Goal: Task Accomplishment & Management: Use online tool/utility

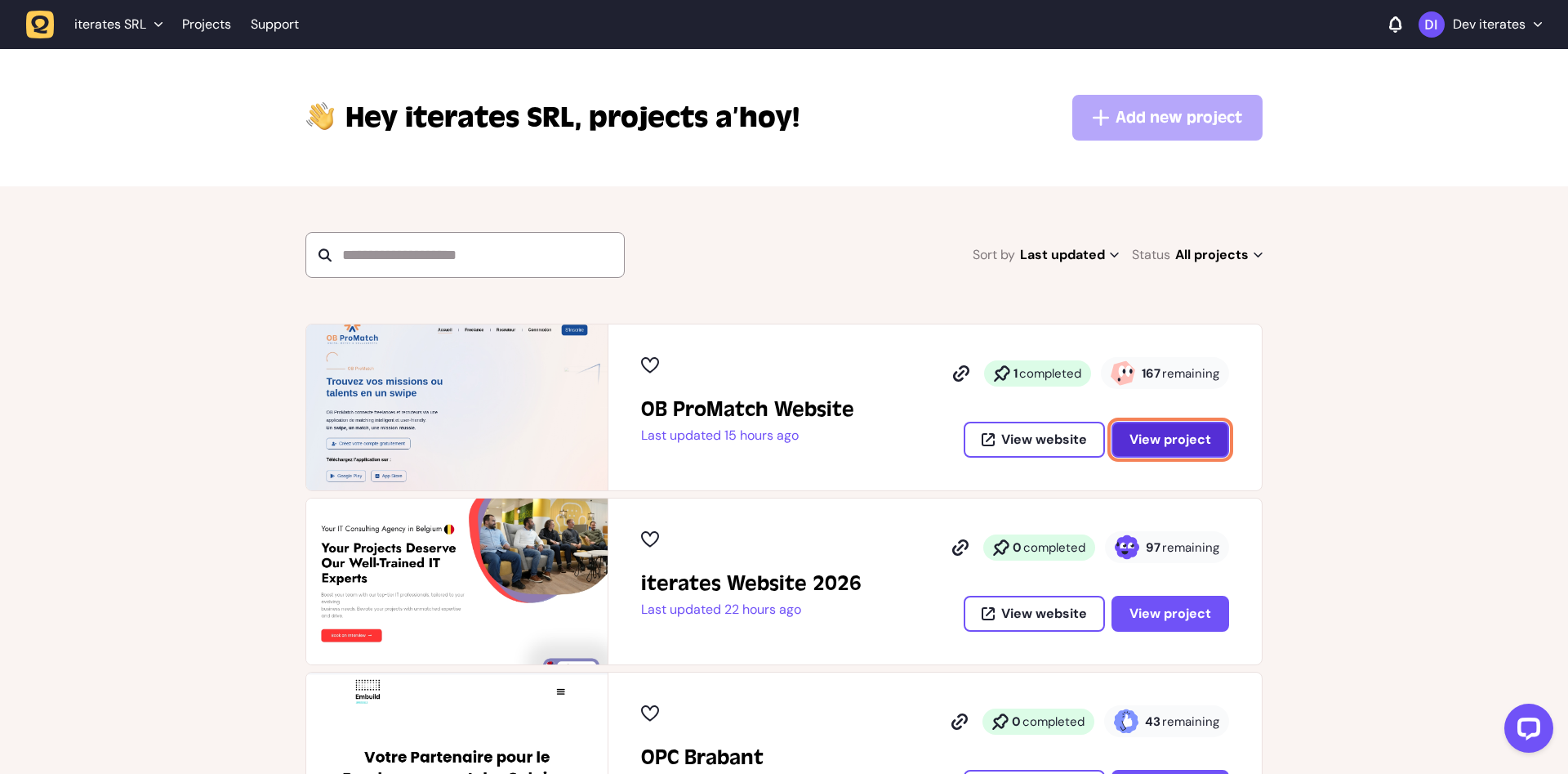
click at [1213, 435] on button "View project" at bounding box center [1170, 439] width 117 height 36
click at [1172, 435] on span "View project" at bounding box center [1170, 439] width 82 height 13
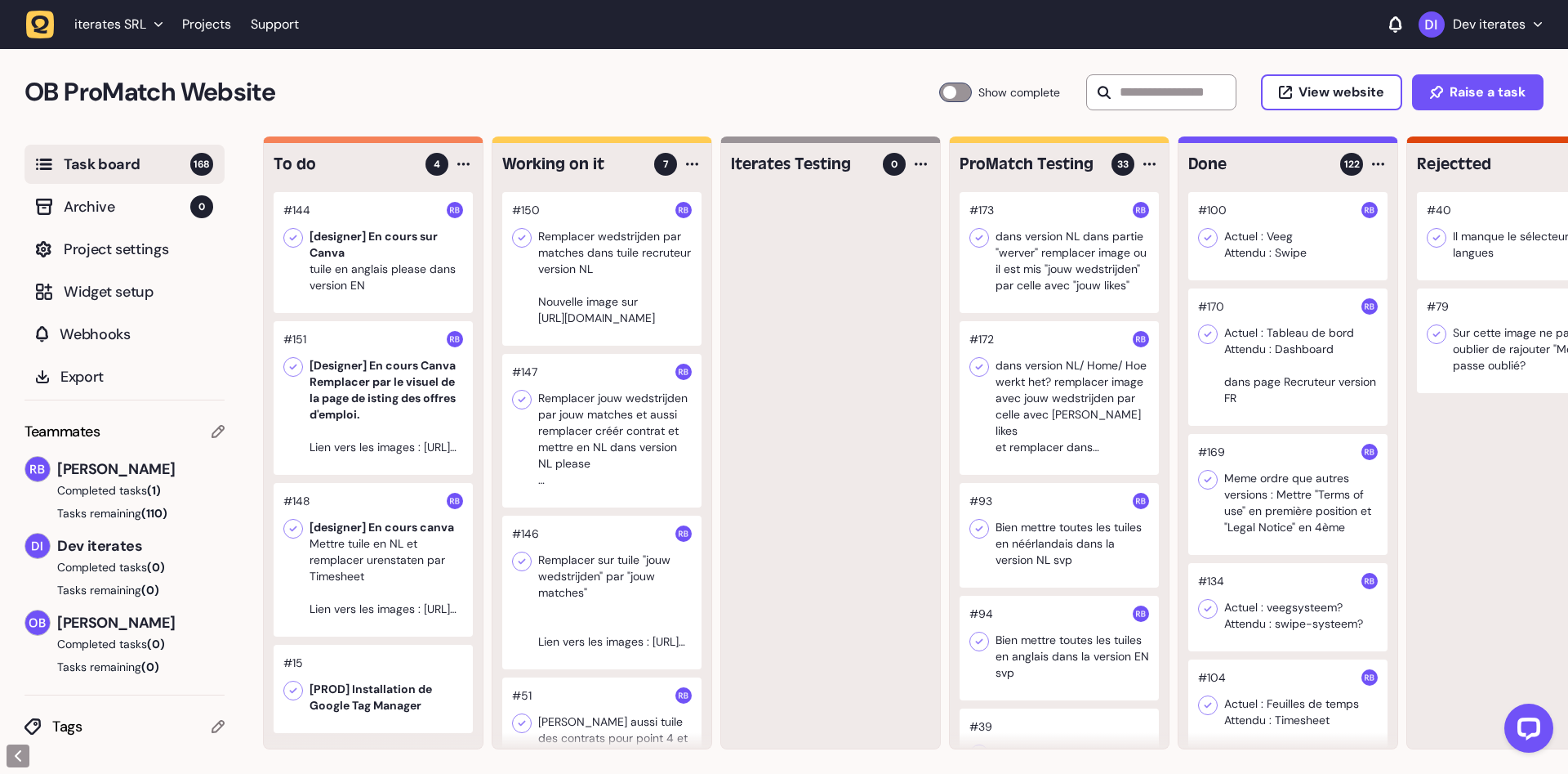
click at [648, 291] on div at bounding box center [601, 268] width 199 height 154
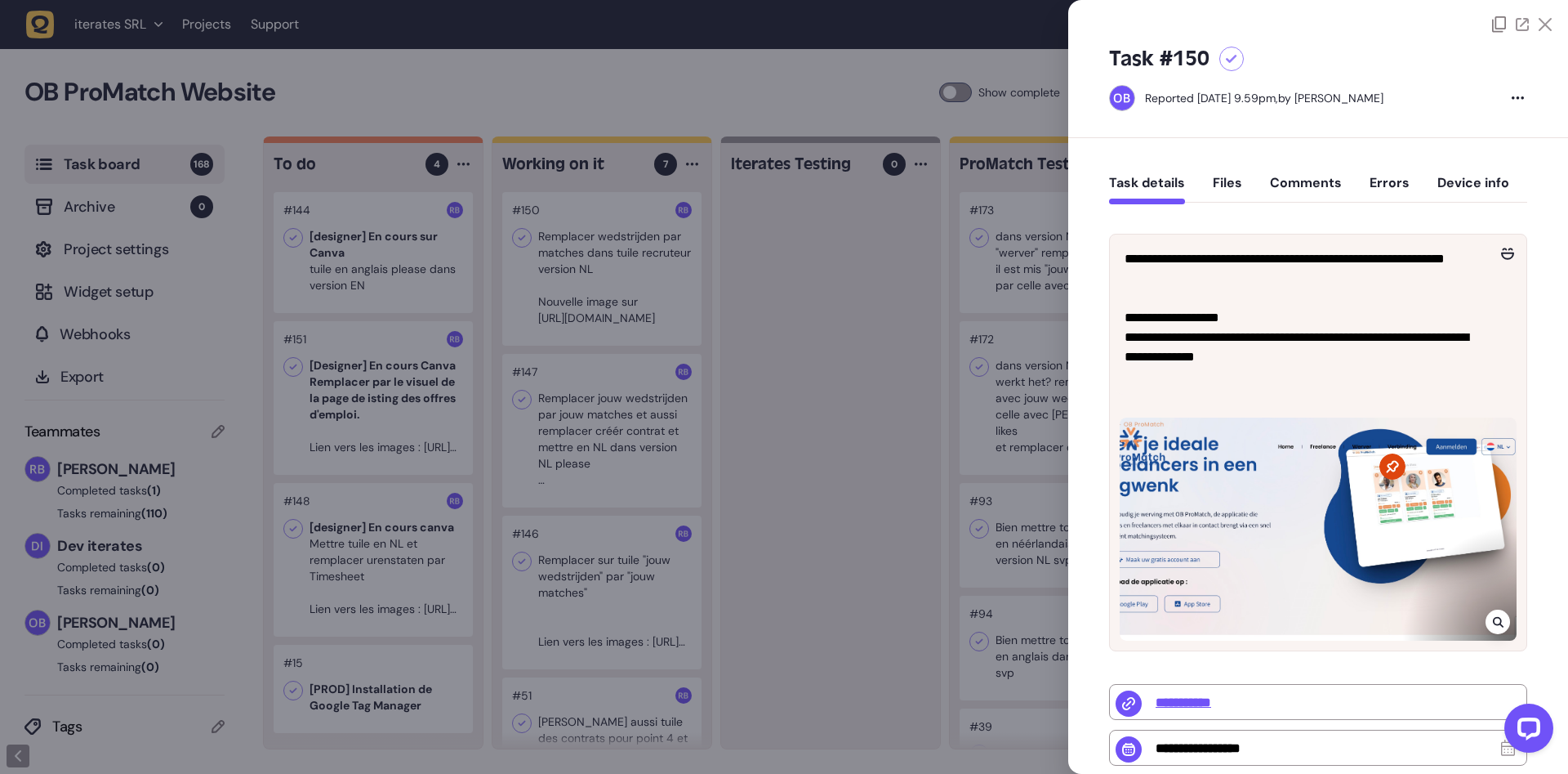
click at [856, 342] on div at bounding box center [784, 387] width 1568 height 774
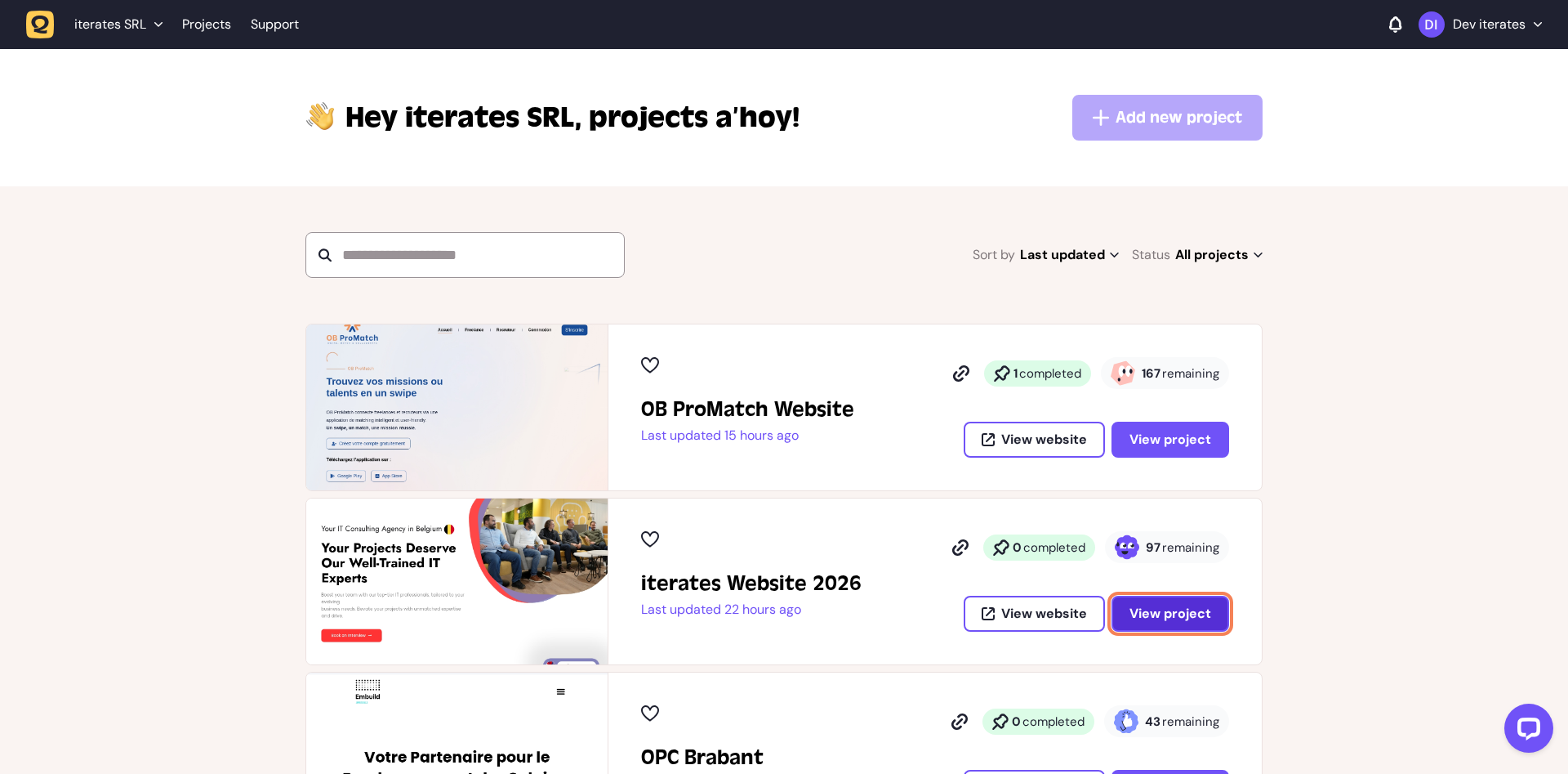
click at [1202, 624] on button "View project" at bounding box center [1170, 613] width 117 height 36
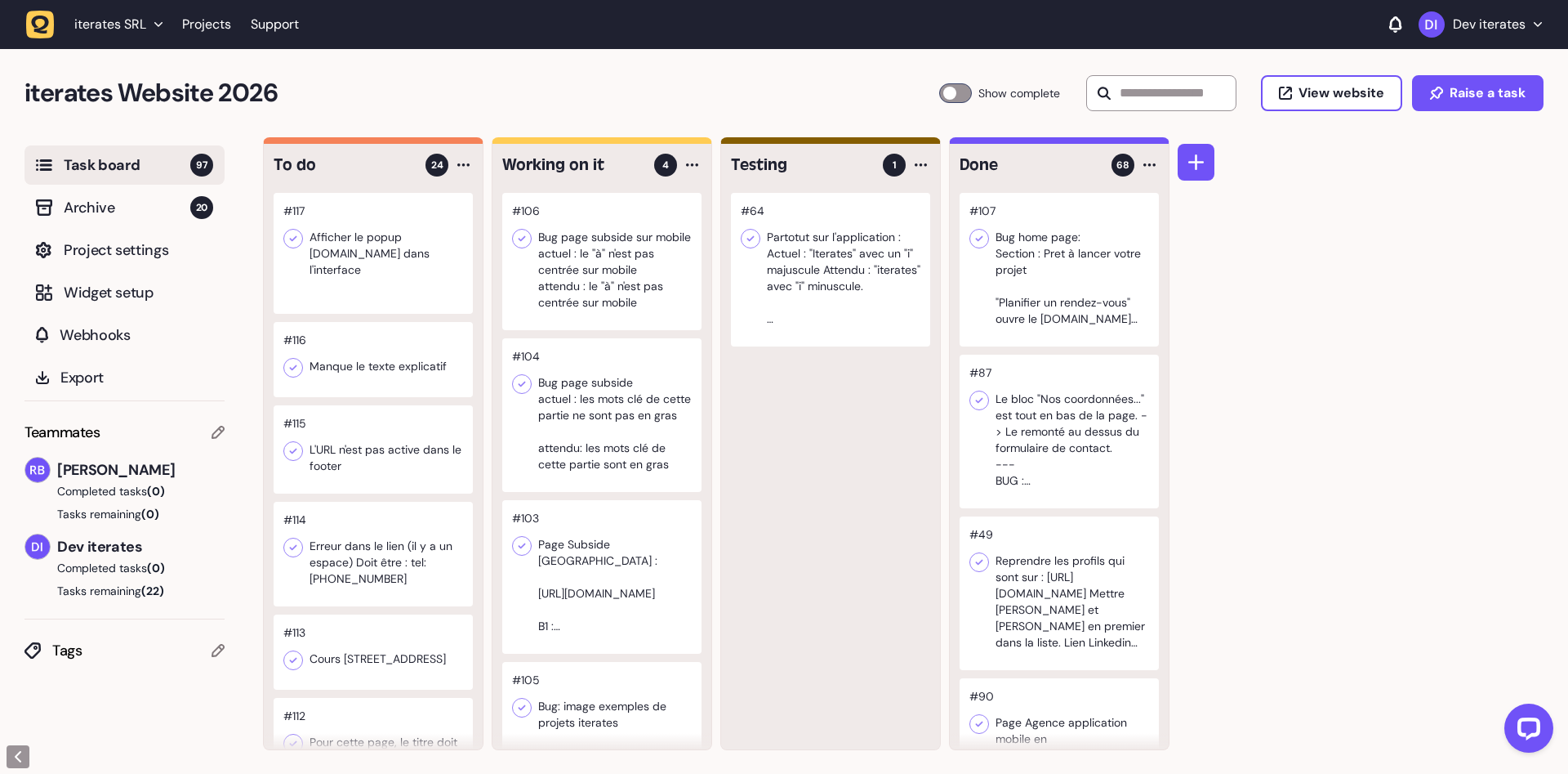
click at [594, 277] on div at bounding box center [601, 261] width 199 height 137
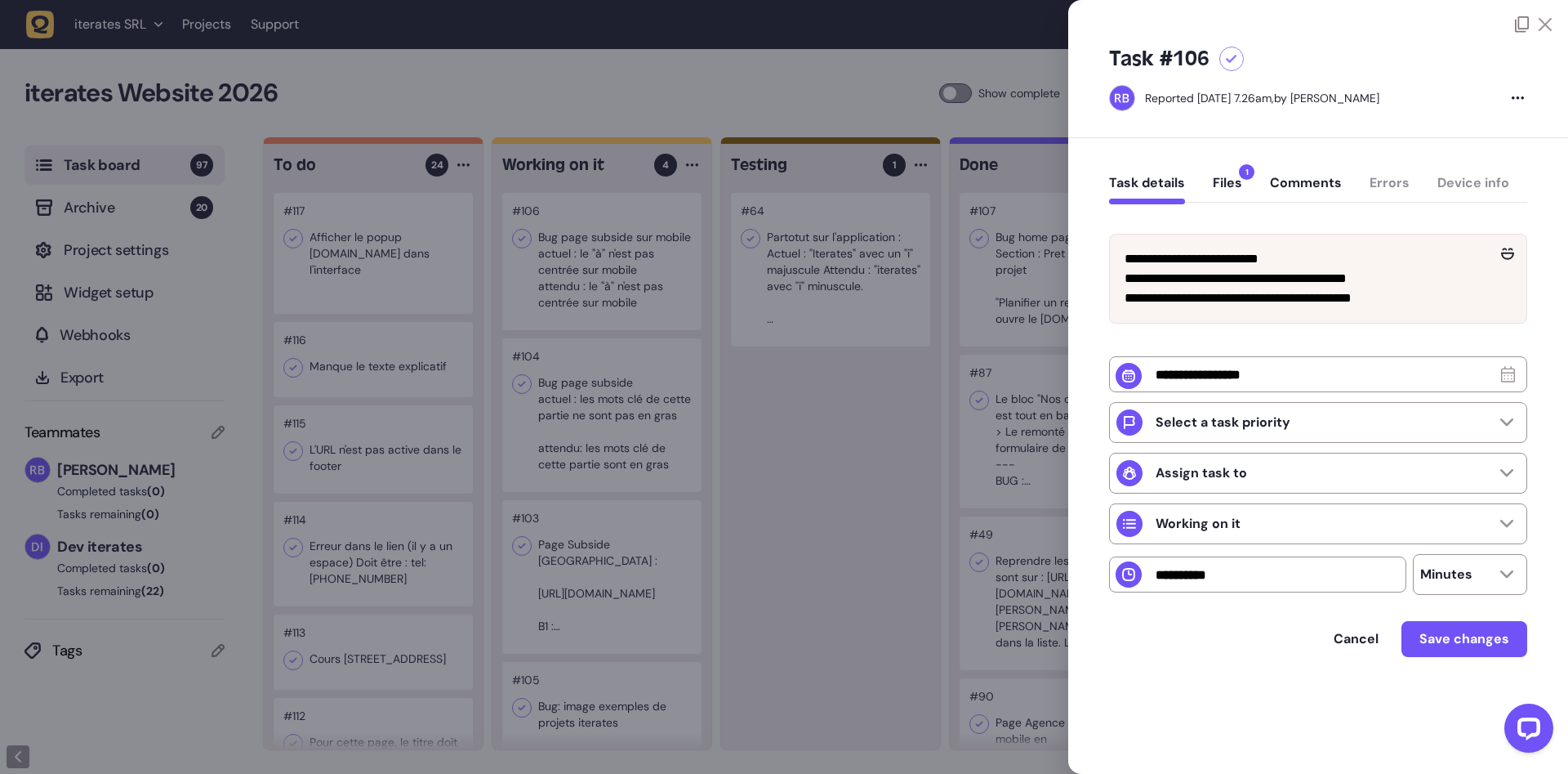
click at [847, 431] on div at bounding box center [784, 387] width 1568 height 774
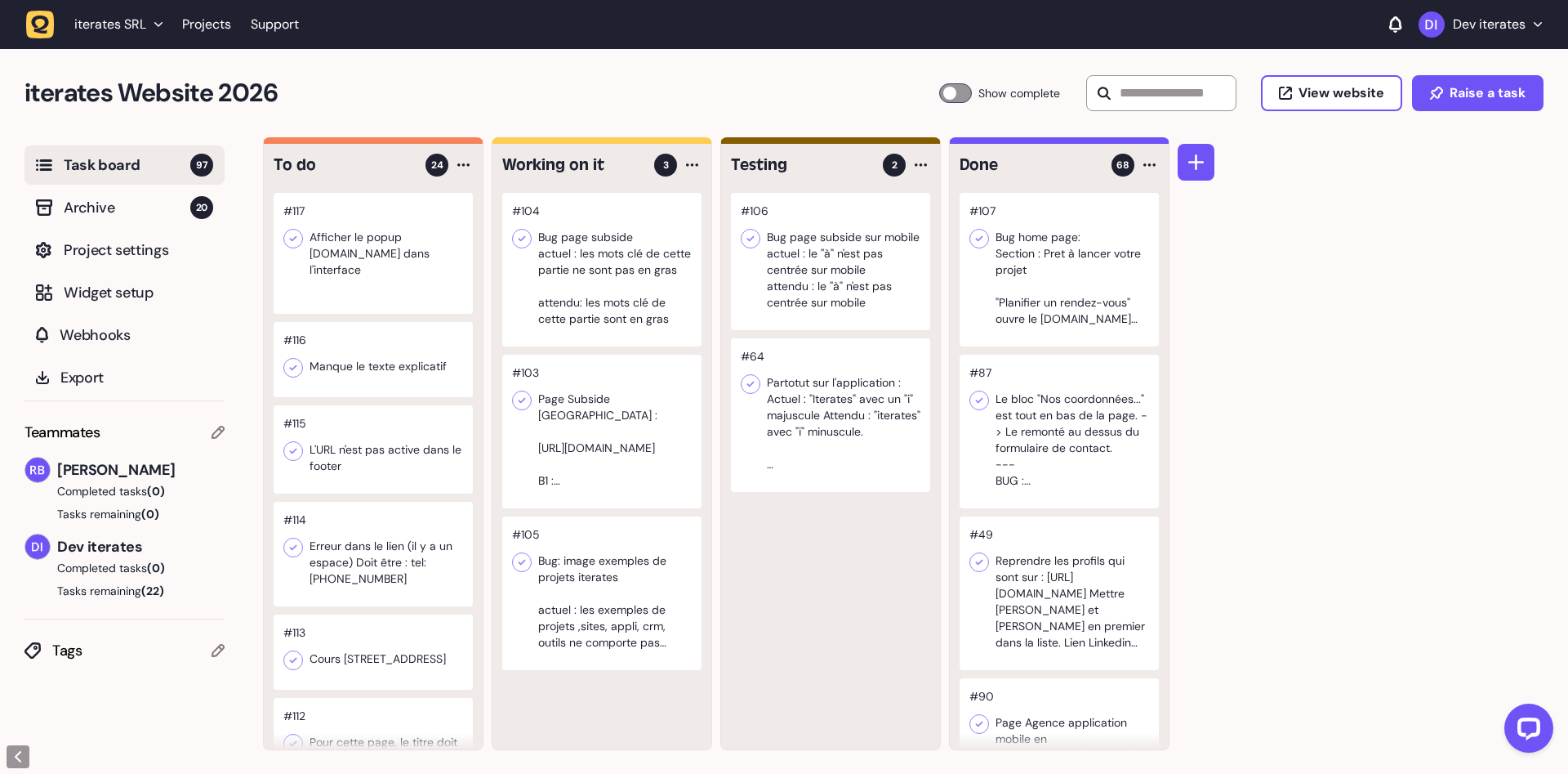
click at [620, 254] on div at bounding box center [601, 269] width 199 height 154
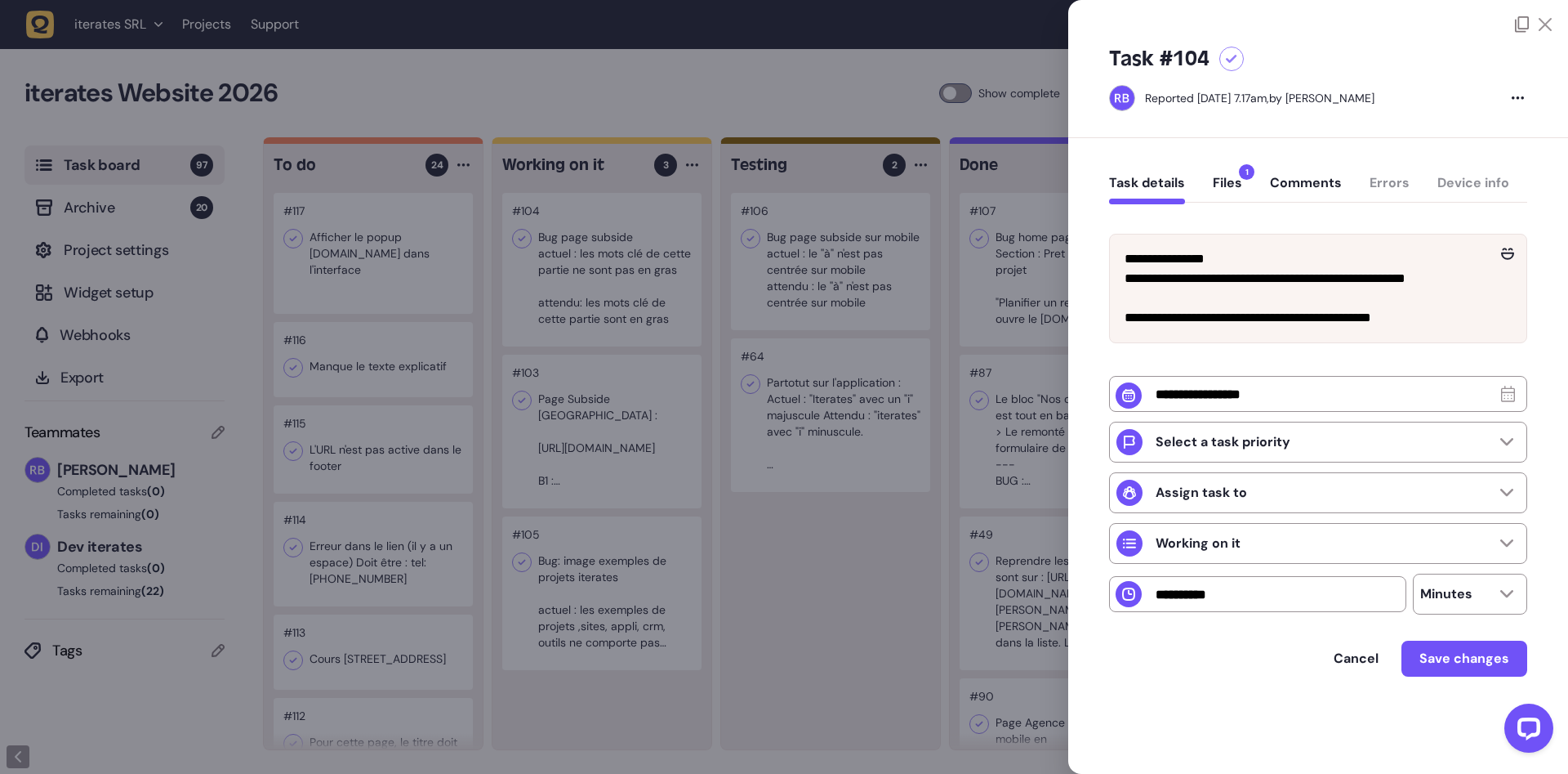
click at [1222, 188] on button "Files 1" at bounding box center [1227, 189] width 29 height 29
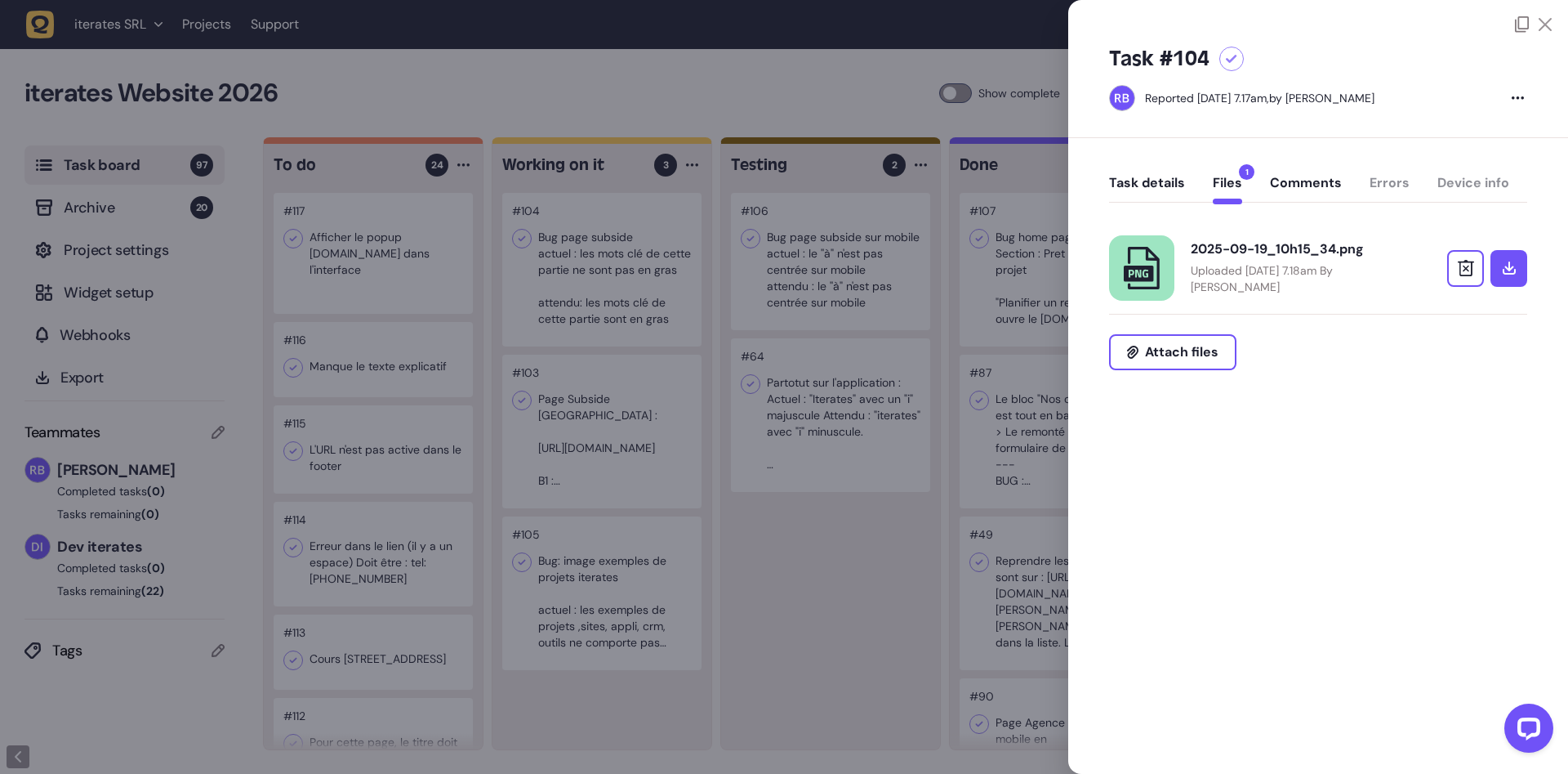
click at [1258, 240] on div "2025-09-19_10h15_34.png Uploaded [DATE] 7.18am By [PERSON_NAME]" at bounding box center [1317, 268] width 418 height 66
click at [1258, 248] on div "2025-09-19_10h15_34.png" at bounding box center [1296, 249] width 212 height 16
click at [1154, 178] on button "Task details" at bounding box center [1146, 189] width 76 height 29
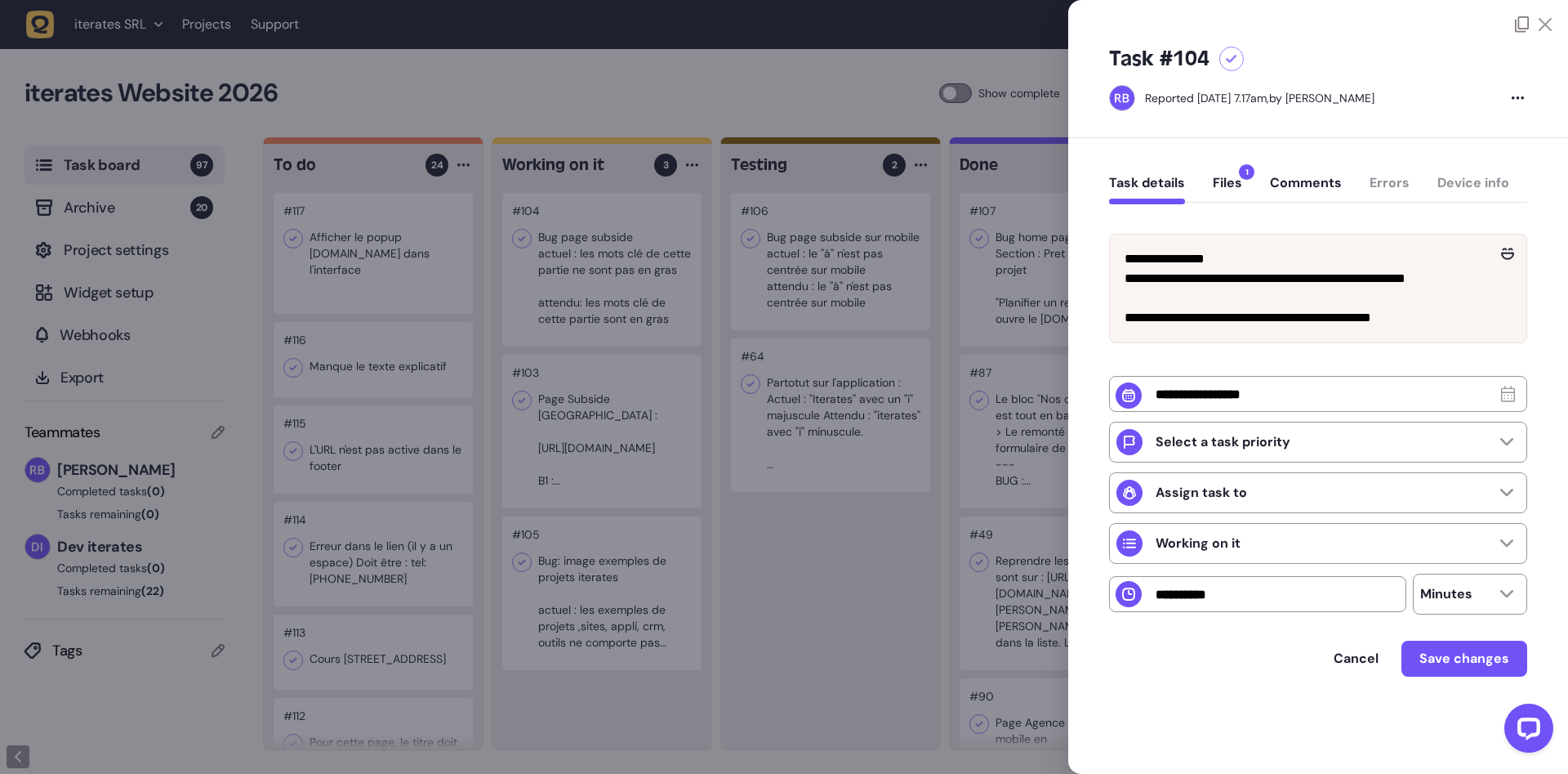
click at [838, 590] on div at bounding box center [784, 387] width 1568 height 774
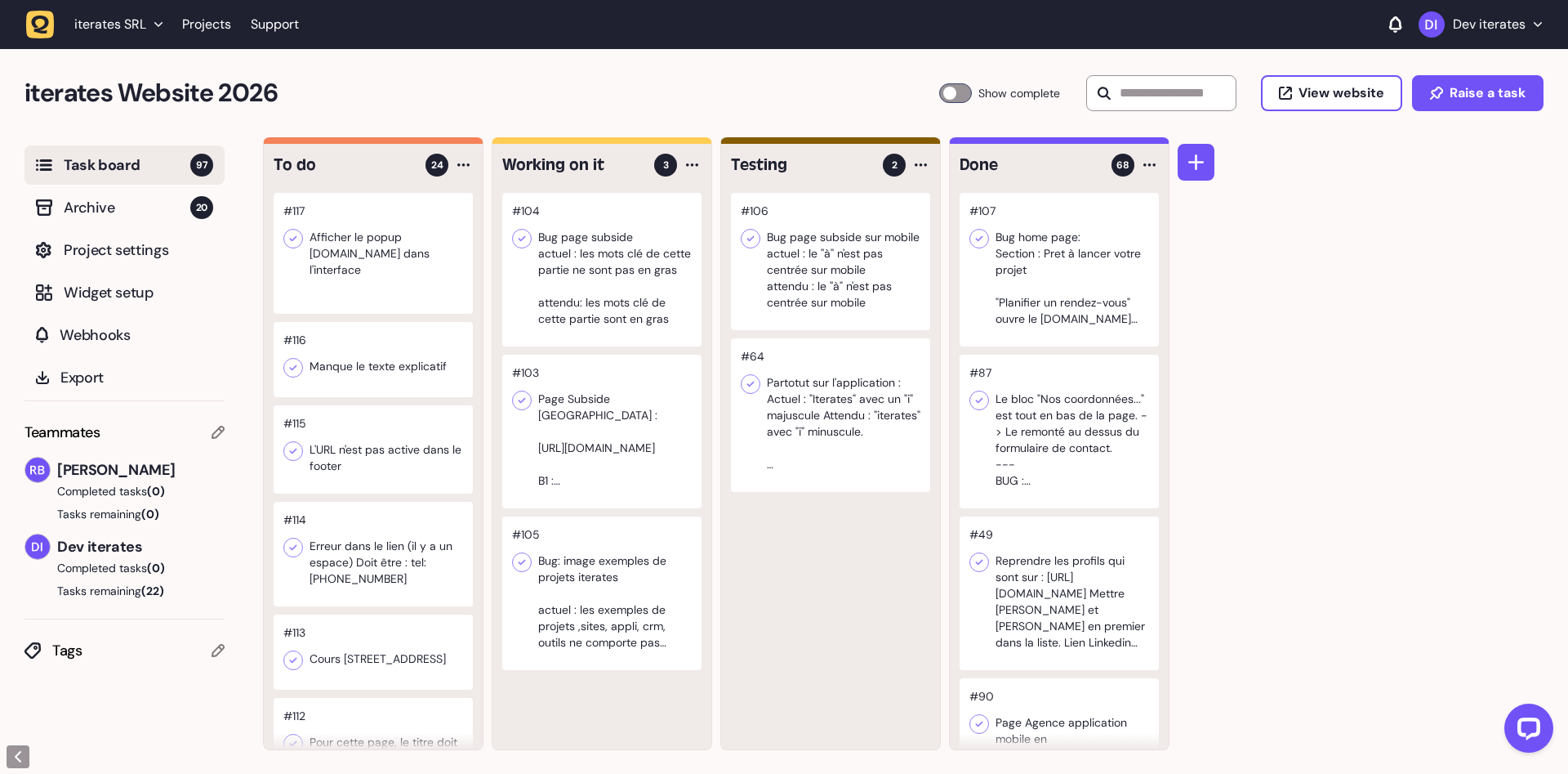
click at [577, 420] on div at bounding box center [601, 431] width 199 height 154
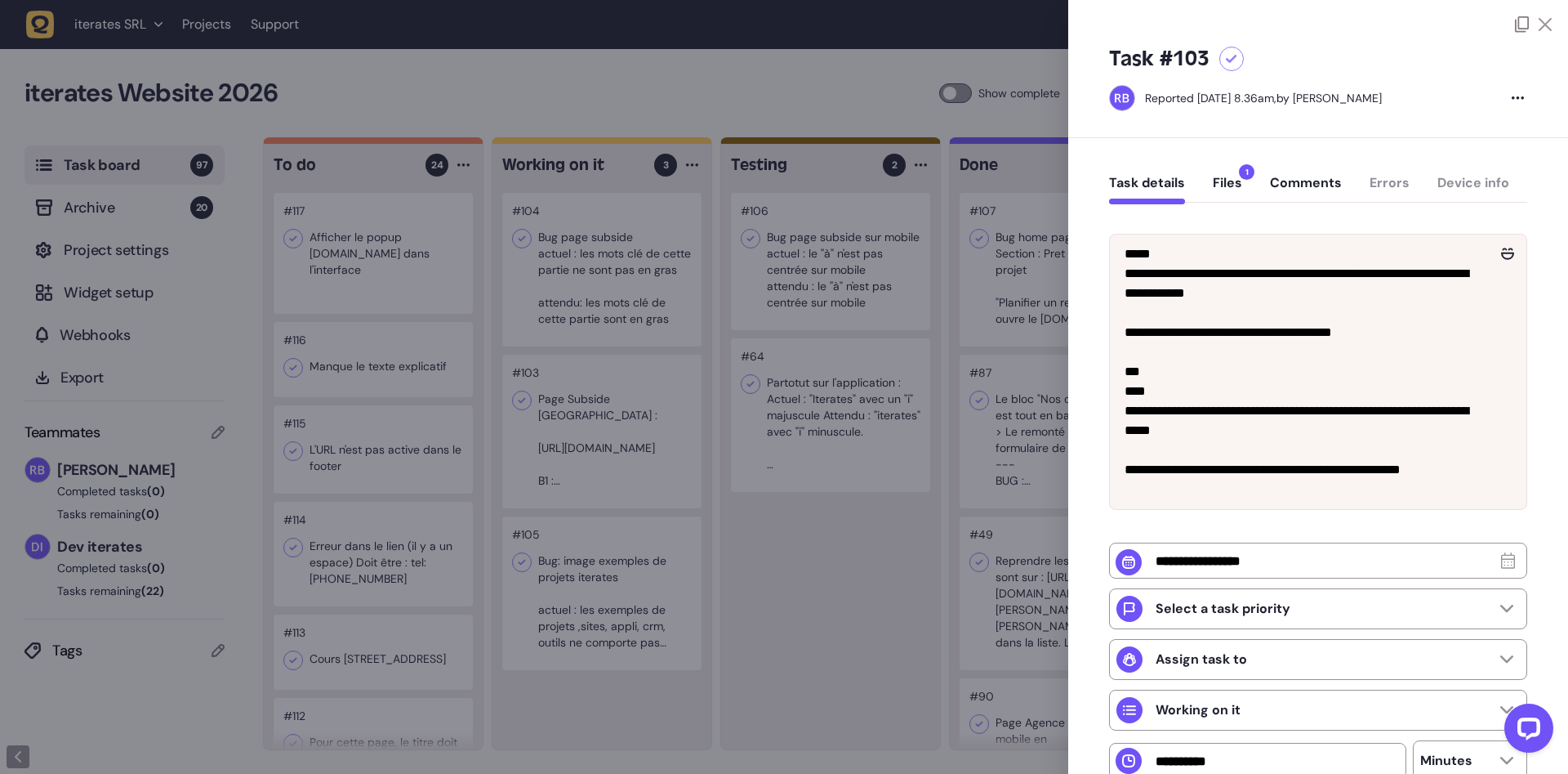
scroll to position [127, 0]
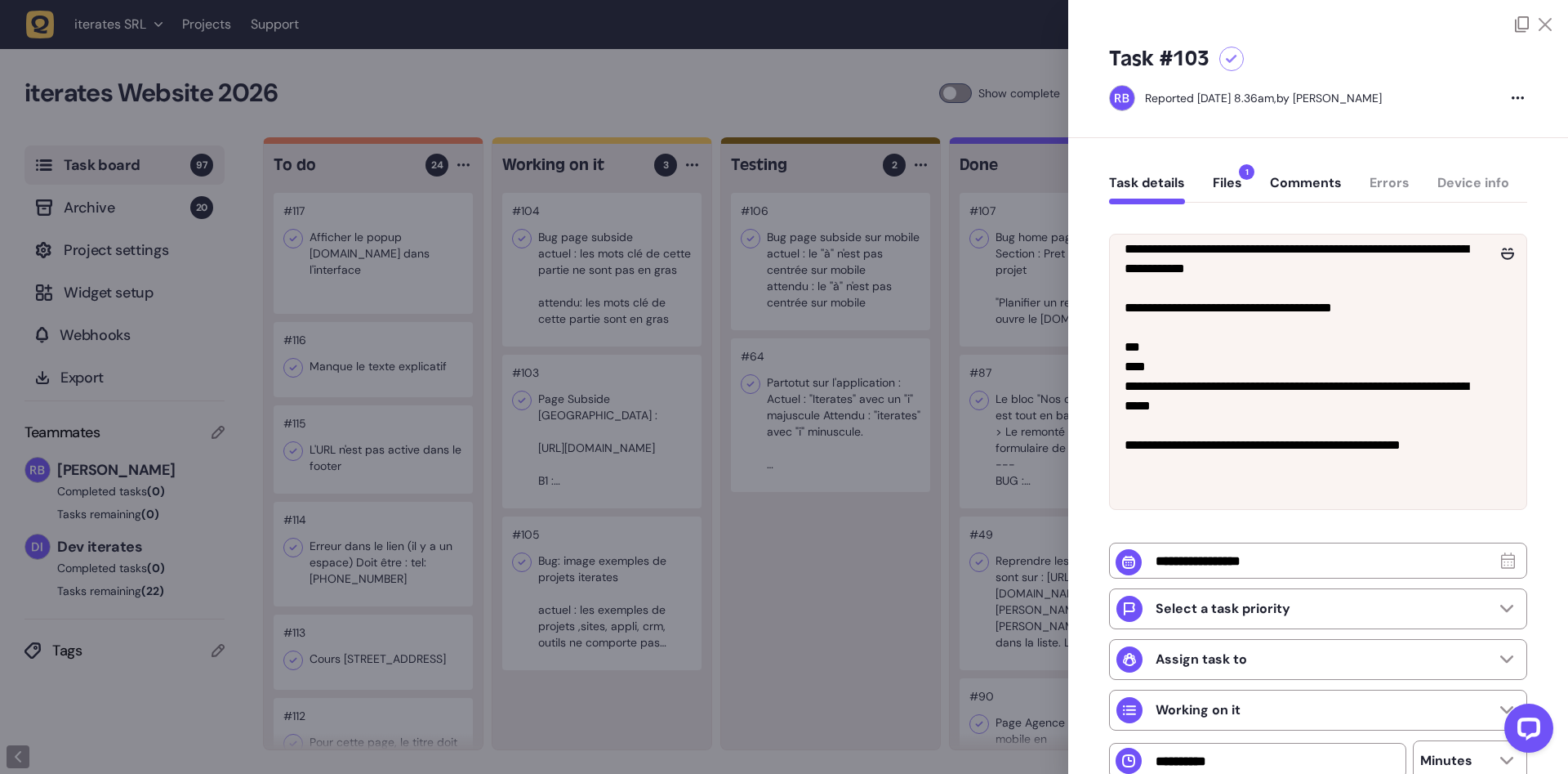
click at [1229, 178] on button "Files 1" at bounding box center [1227, 189] width 29 height 29
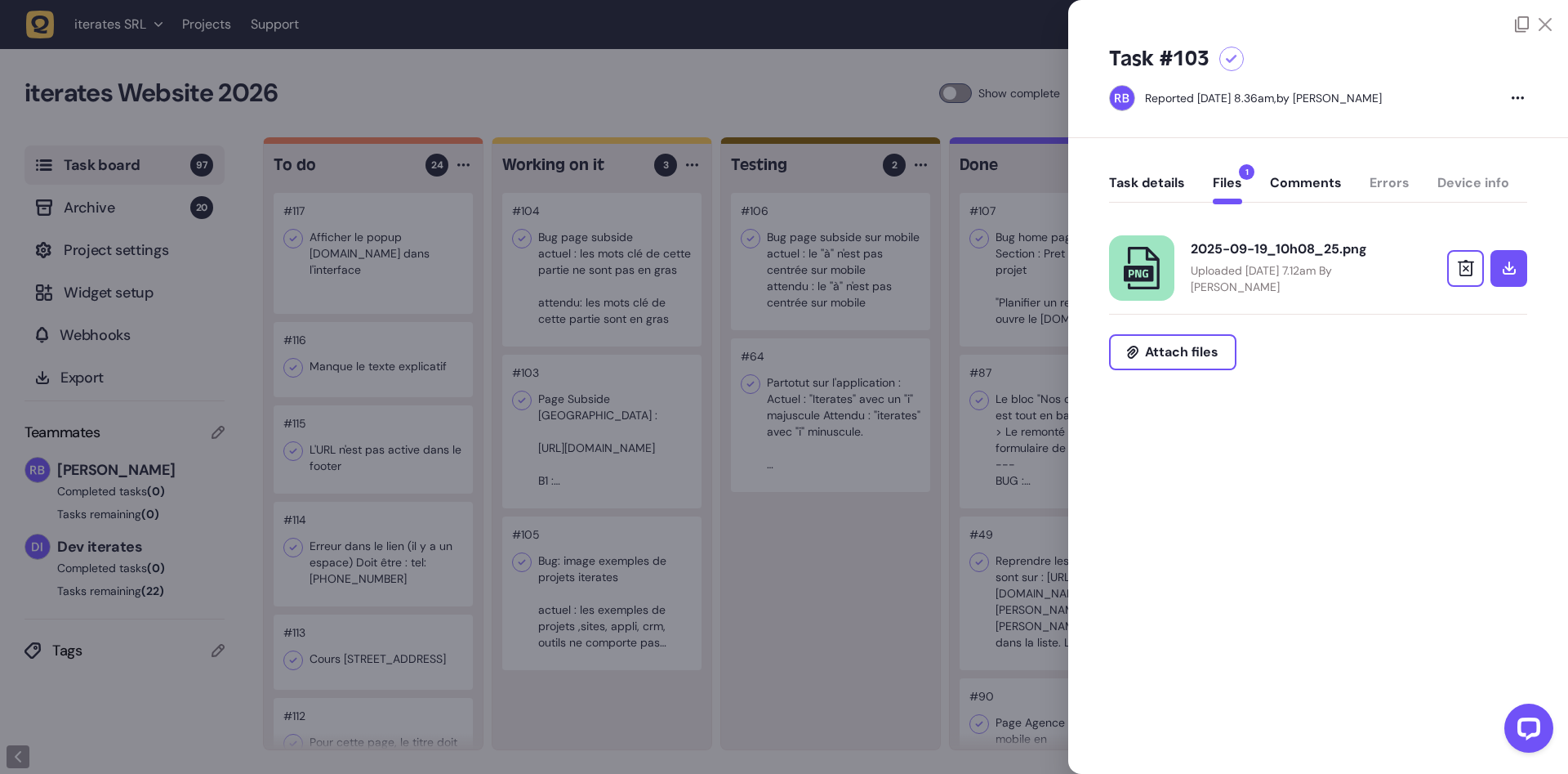
click at [1254, 243] on div "2025-09-19_10h08_25.png" at bounding box center [1296, 249] width 212 height 16
click at [1192, 186] on div "Task details Files 1 Comments Errors Device info" at bounding box center [1317, 187] width 418 height 48
click at [1134, 186] on button "Task details" at bounding box center [1146, 189] width 76 height 29
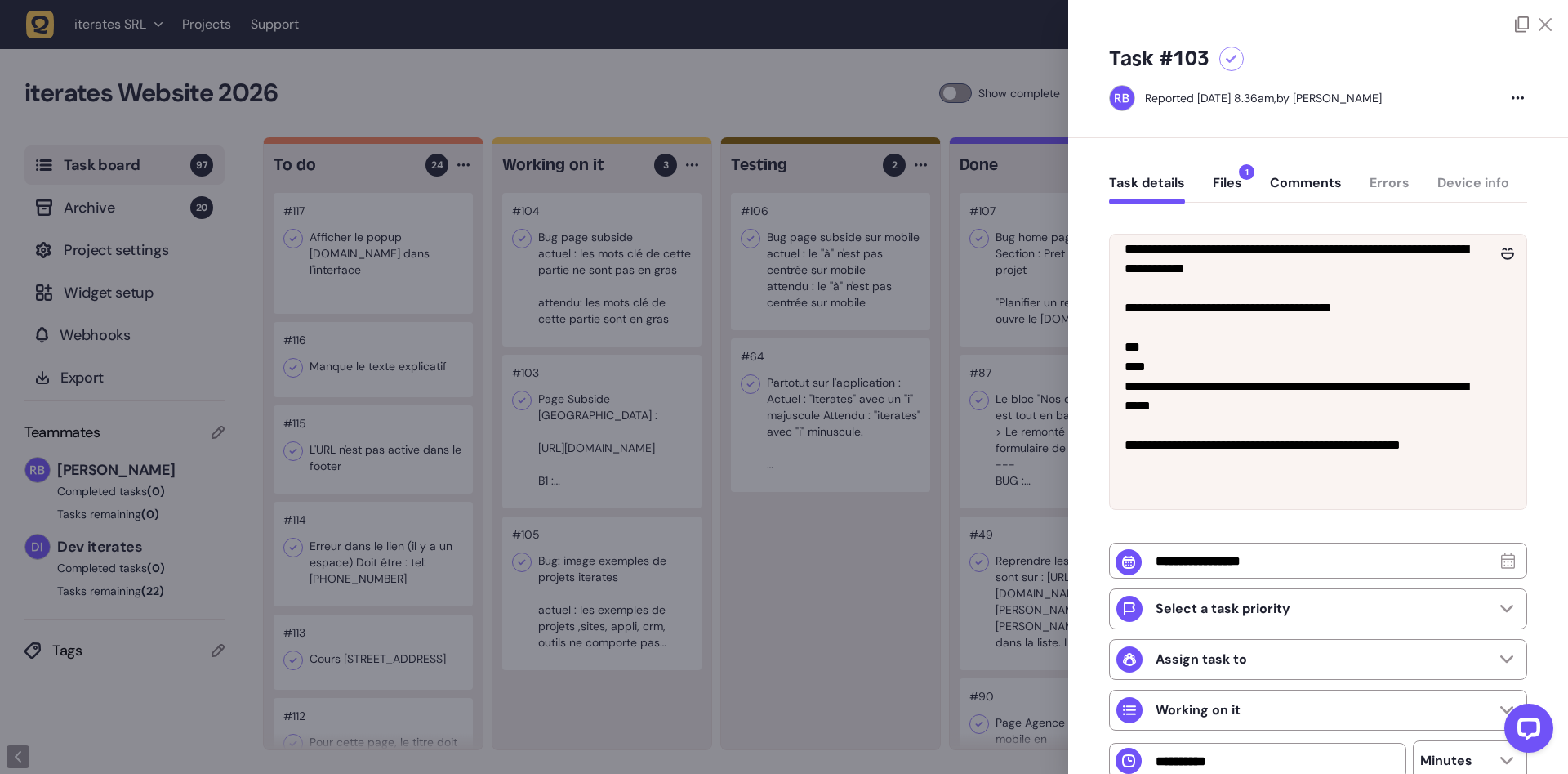
click at [858, 630] on div at bounding box center [784, 387] width 1568 height 774
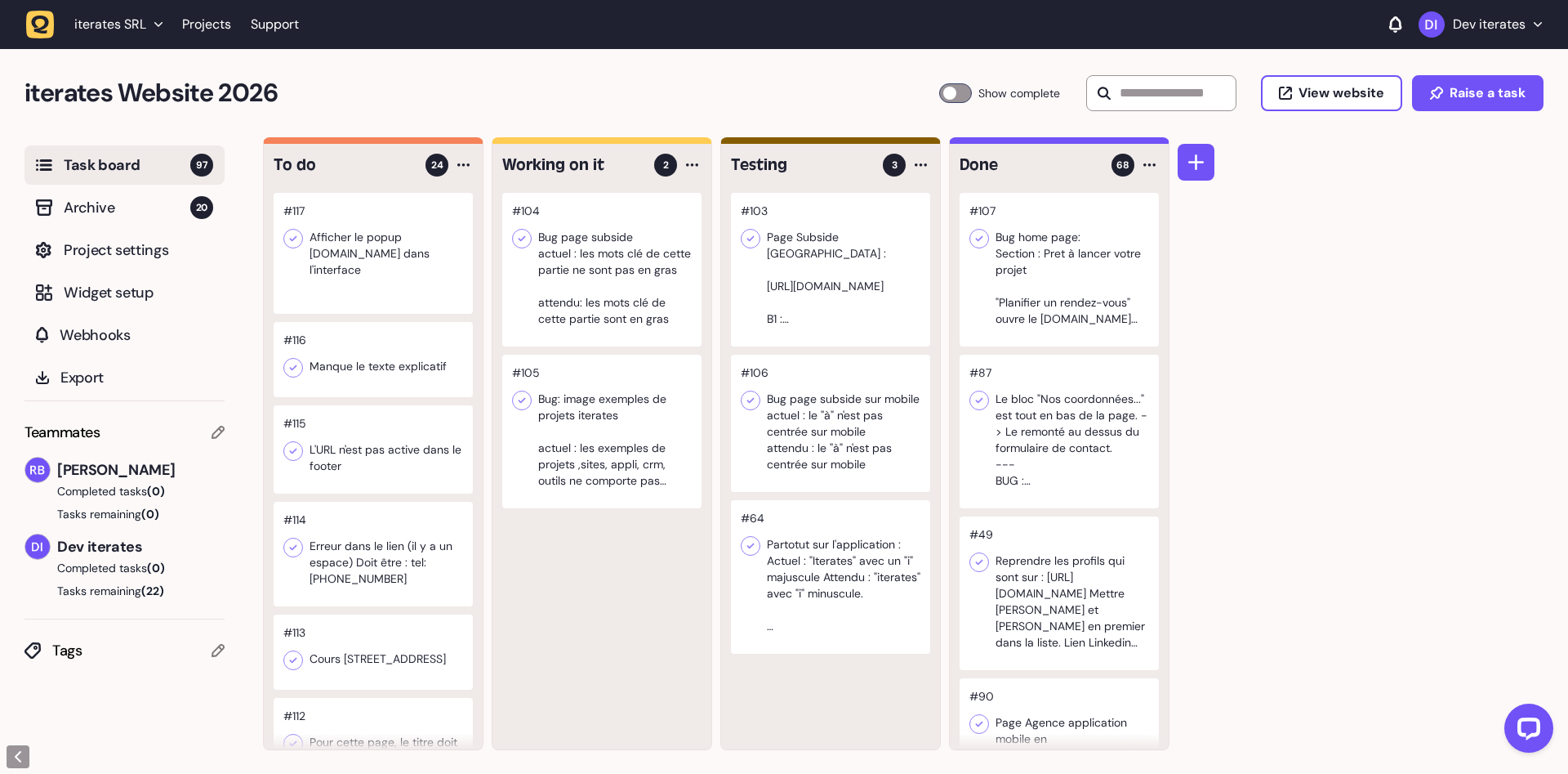
click at [364, 220] on div at bounding box center [373, 253] width 199 height 121
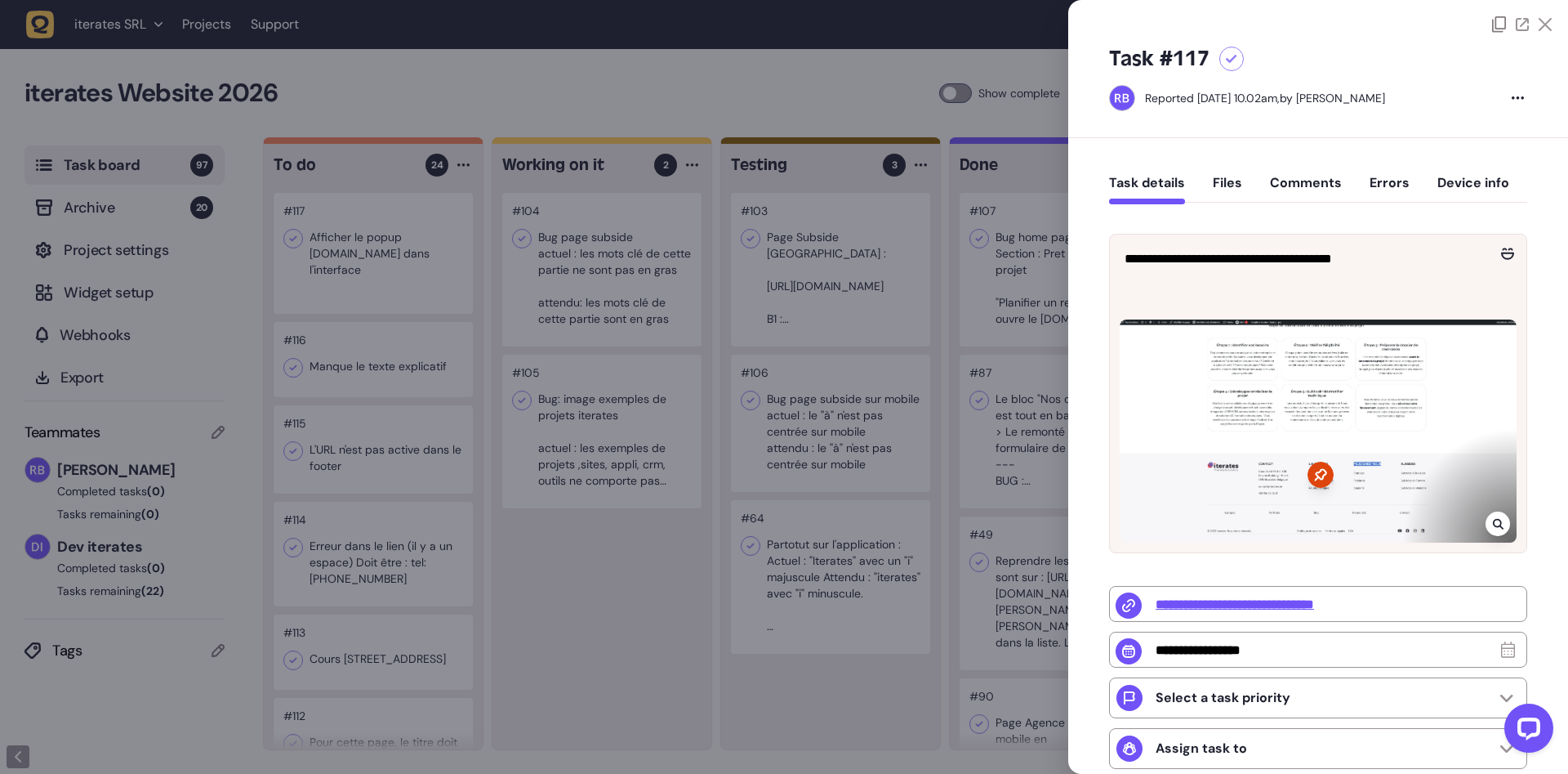
click at [652, 649] on div at bounding box center [784, 387] width 1568 height 774
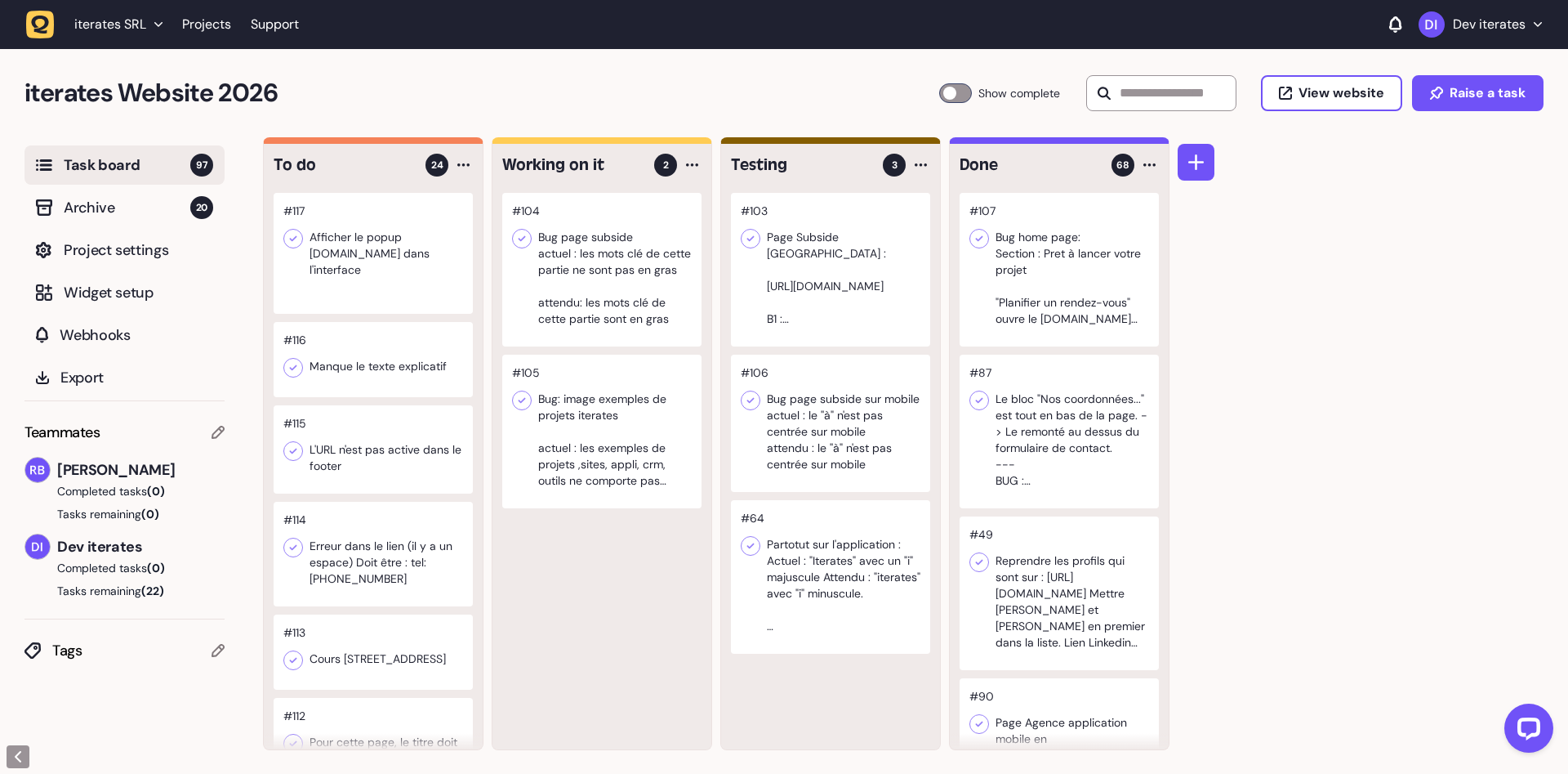
click at [628, 303] on div at bounding box center [601, 269] width 199 height 154
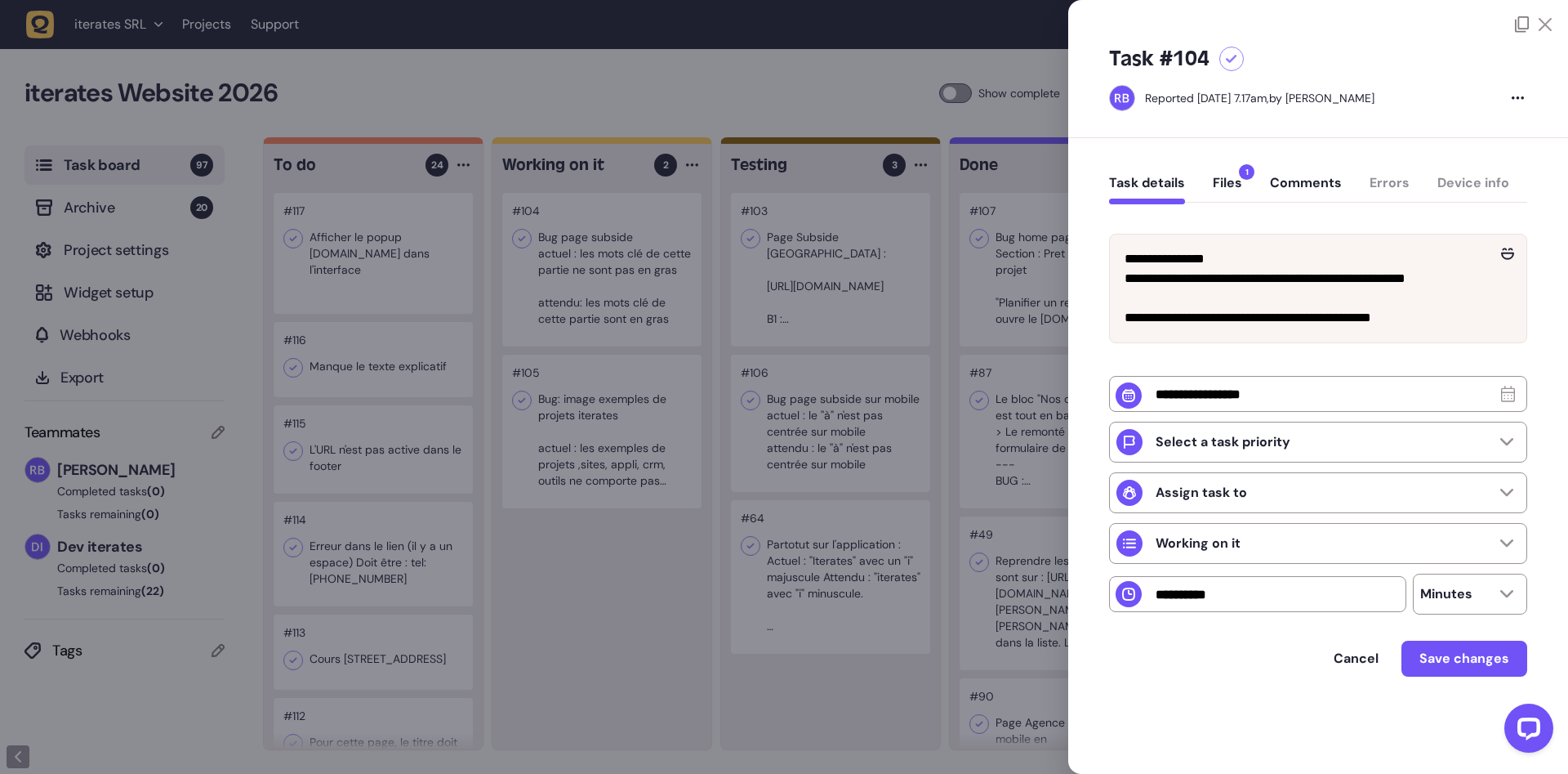
click at [555, 693] on div at bounding box center [784, 387] width 1568 height 774
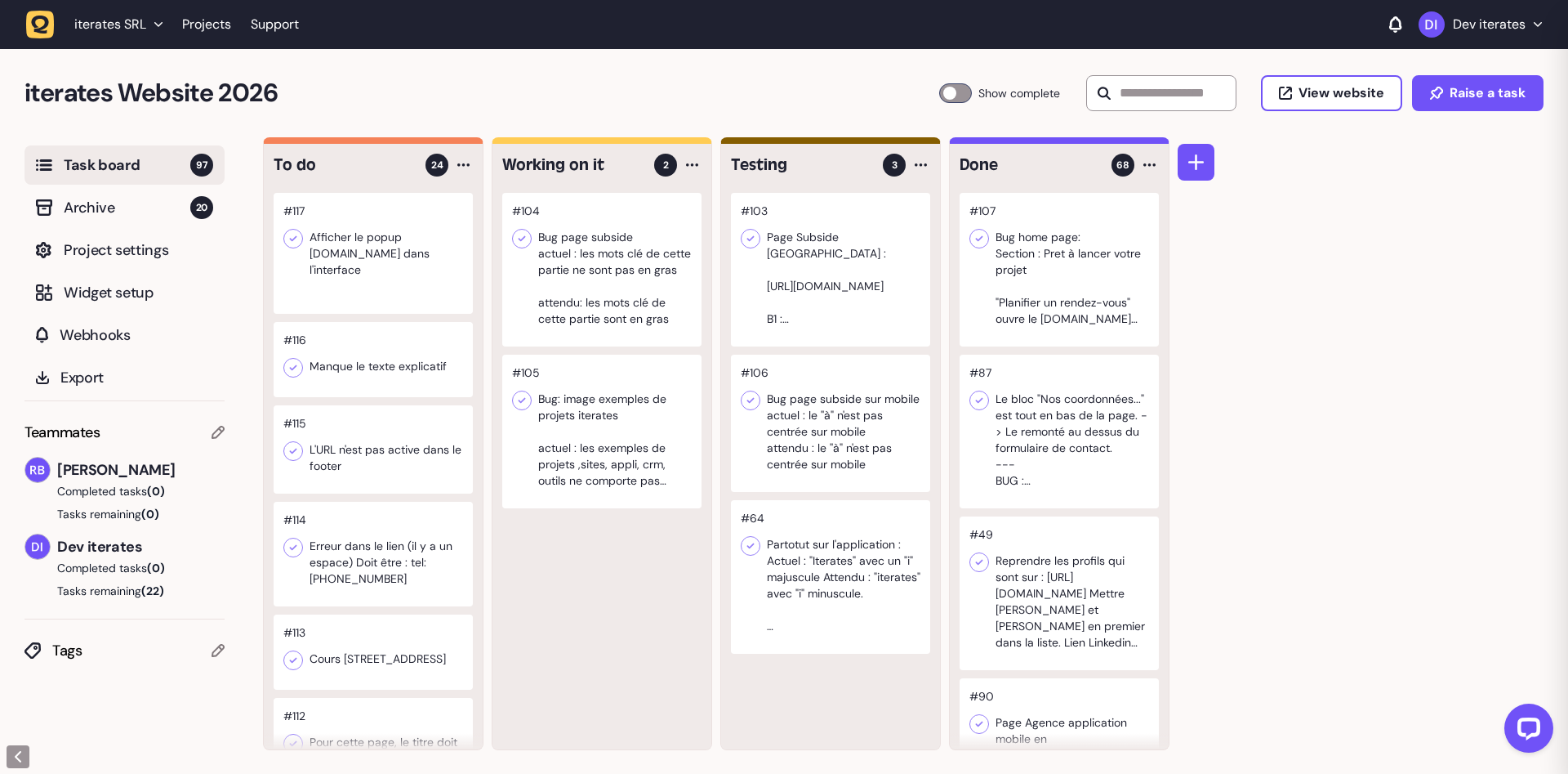
click at [600, 475] on div at bounding box center [601, 431] width 199 height 154
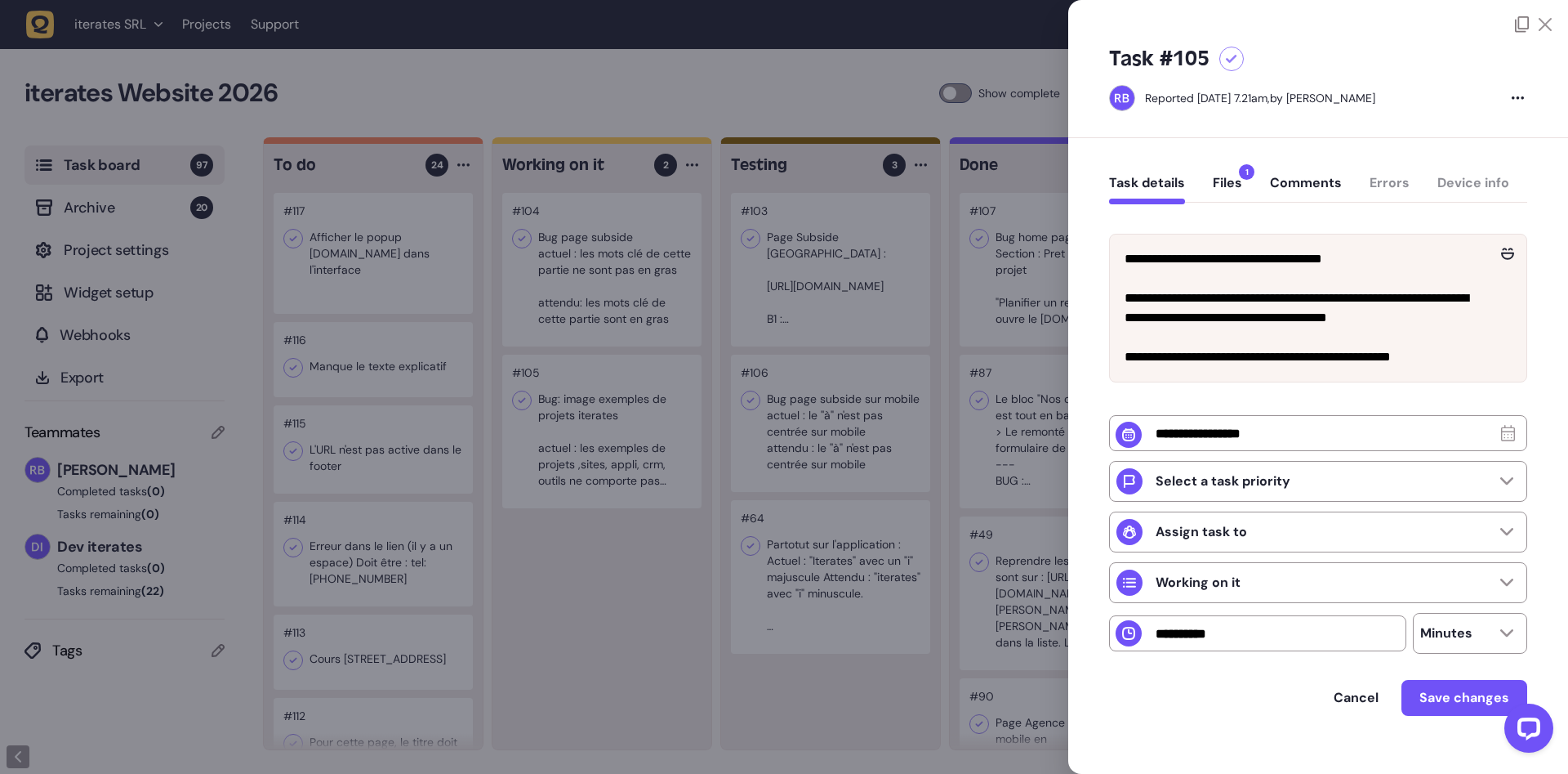
click at [1220, 188] on button "Files 1" at bounding box center [1227, 189] width 29 height 29
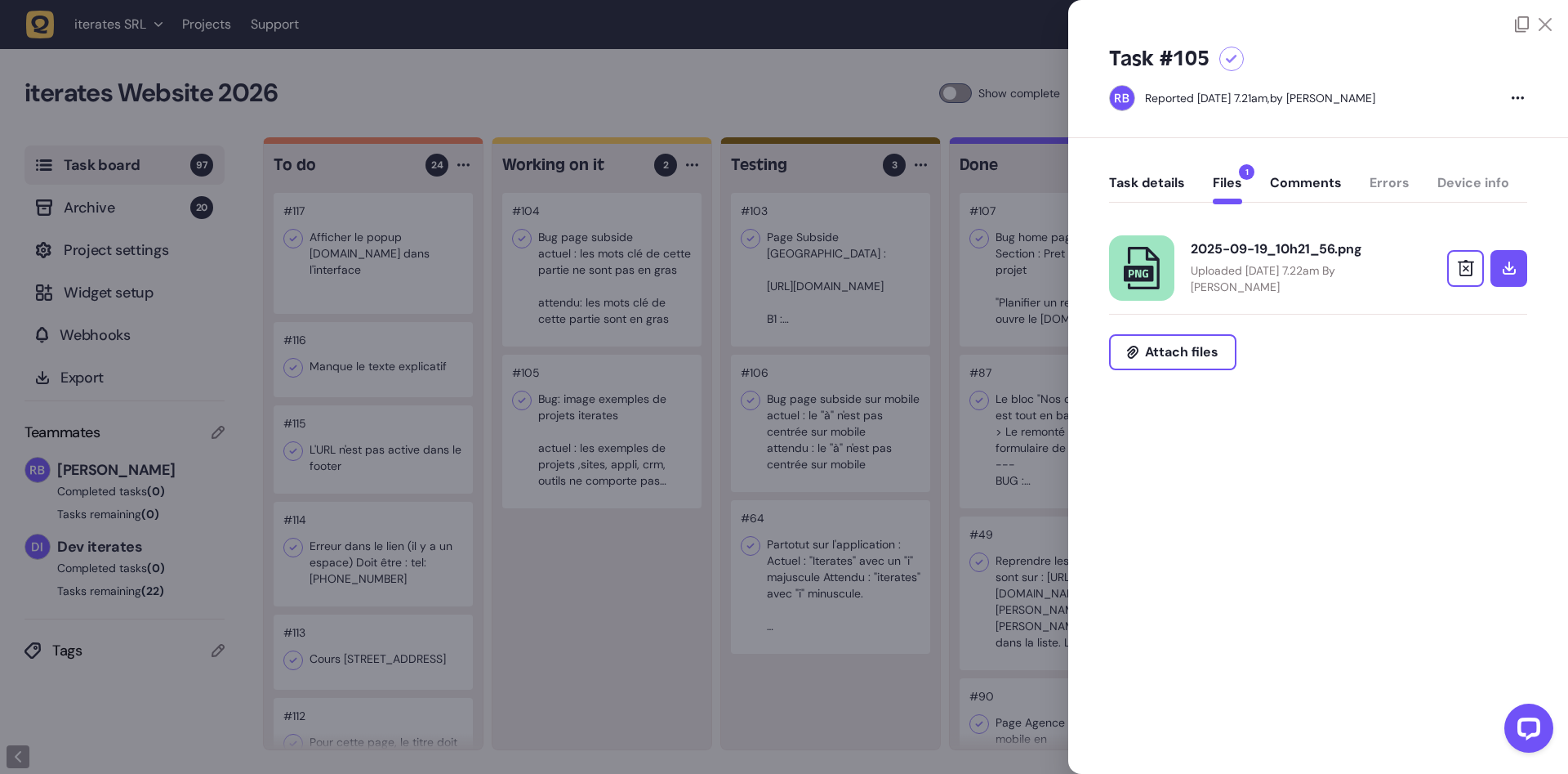
click at [1142, 187] on button "Task details" at bounding box center [1146, 189] width 76 height 29
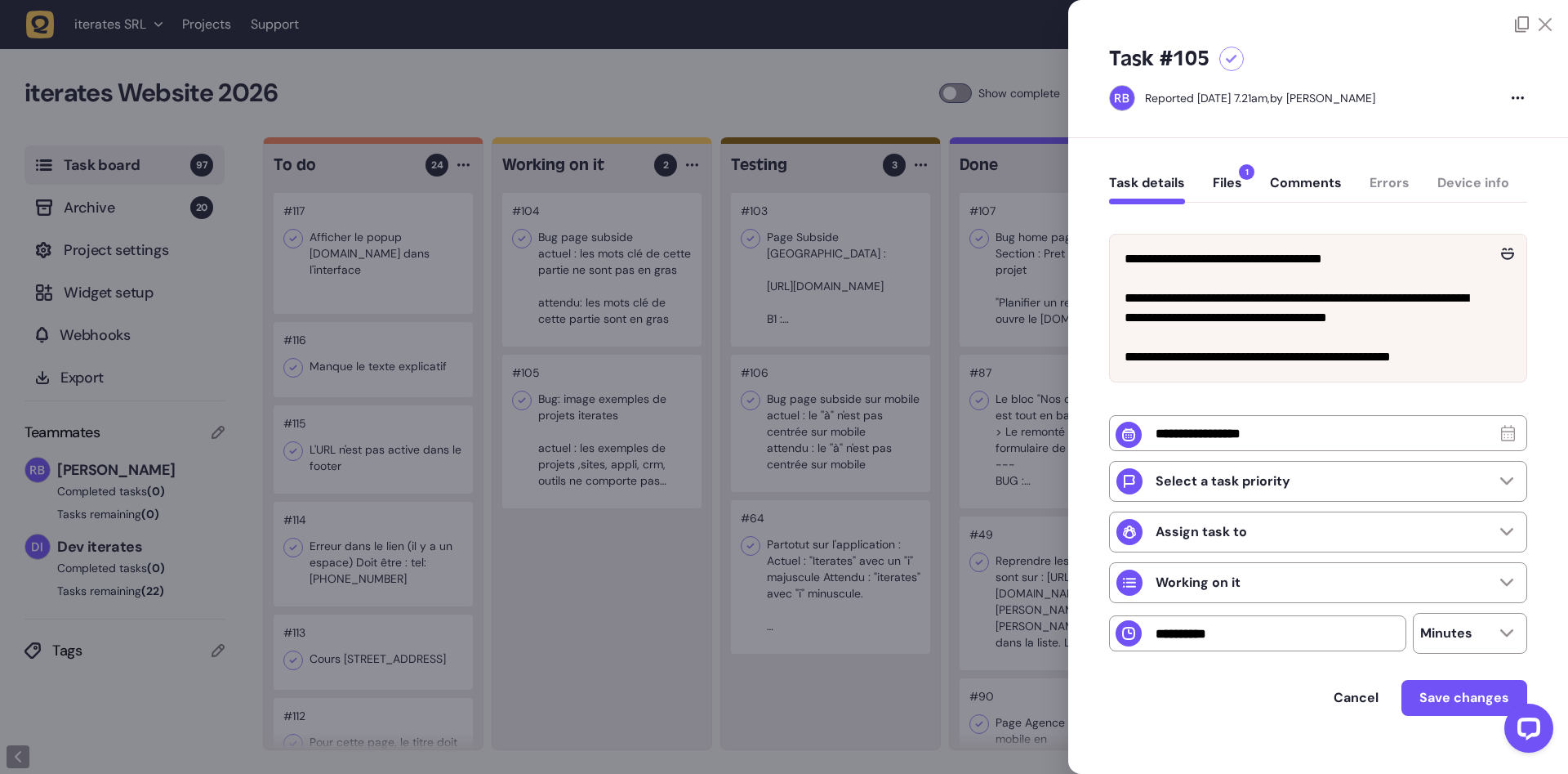
click at [641, 566] on div at bounding box center [784, 387] width 1568 height 774
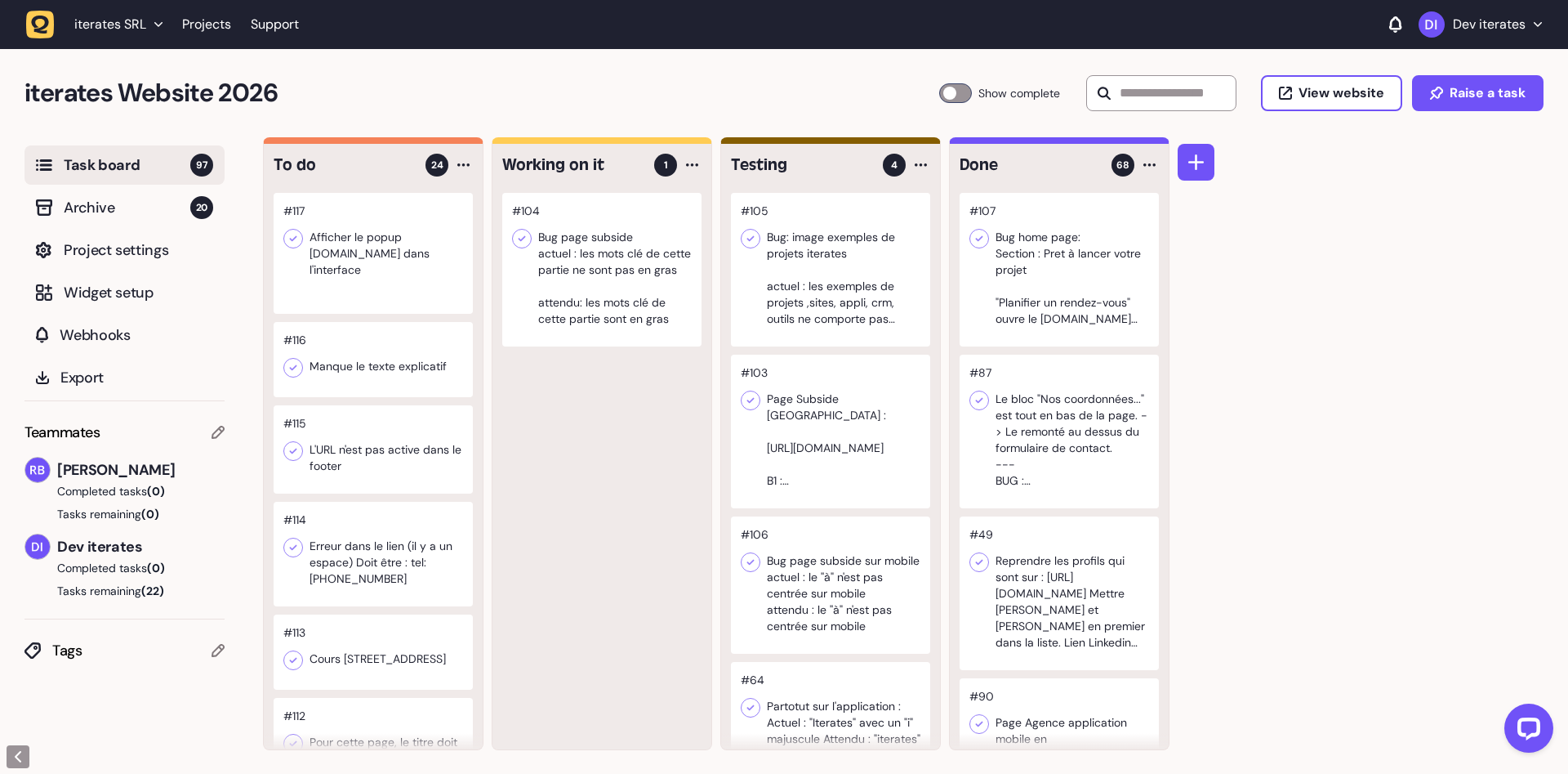
click at [578, 270] on div at bounding box center [601, 269] width 199 height 154
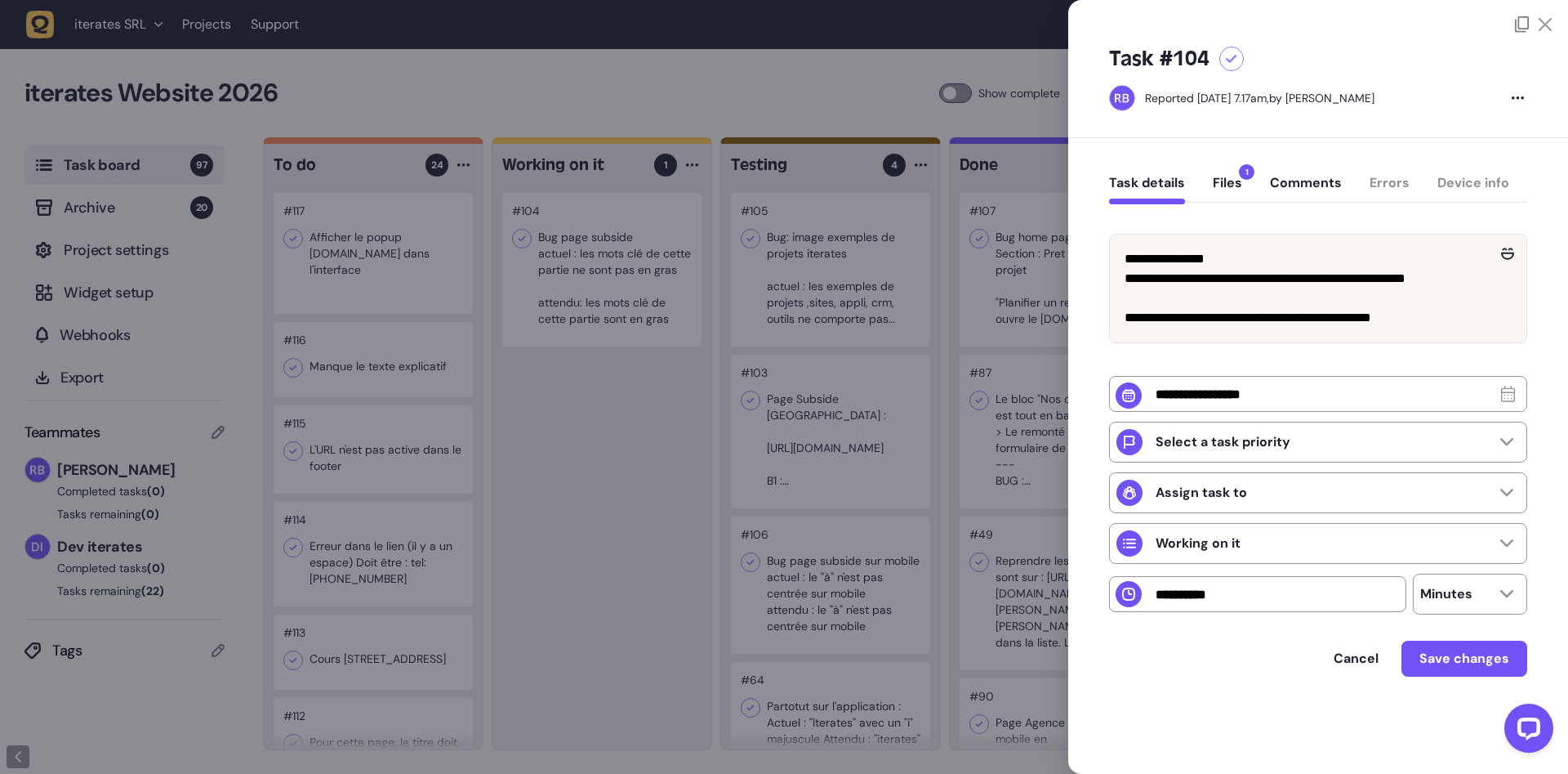
click at [667, 373] on div at bounding box center [784, 387] width 1568 height 774
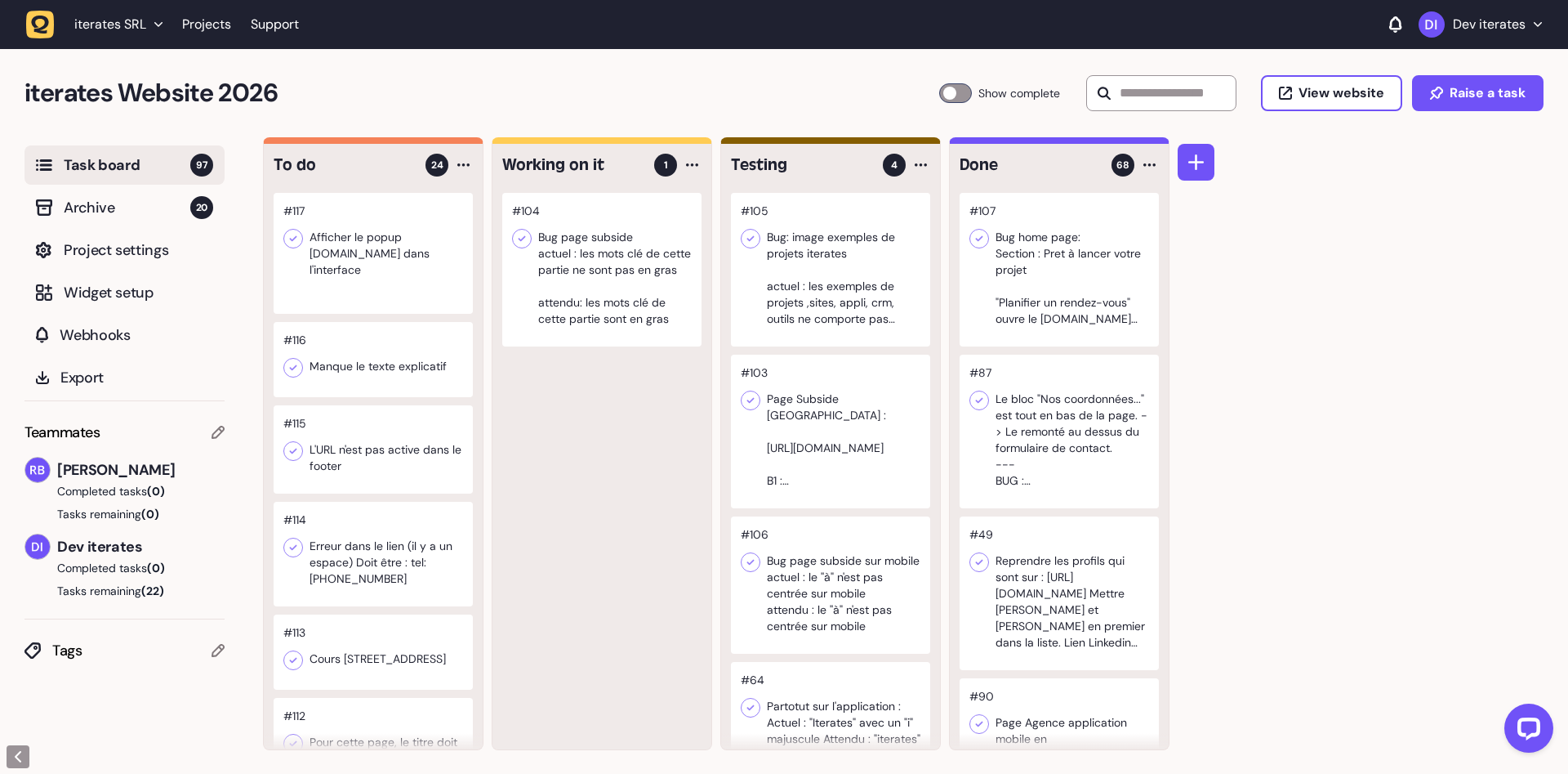
click at [410, 254] on div at bounding box center [373, 253] width 199 height 121
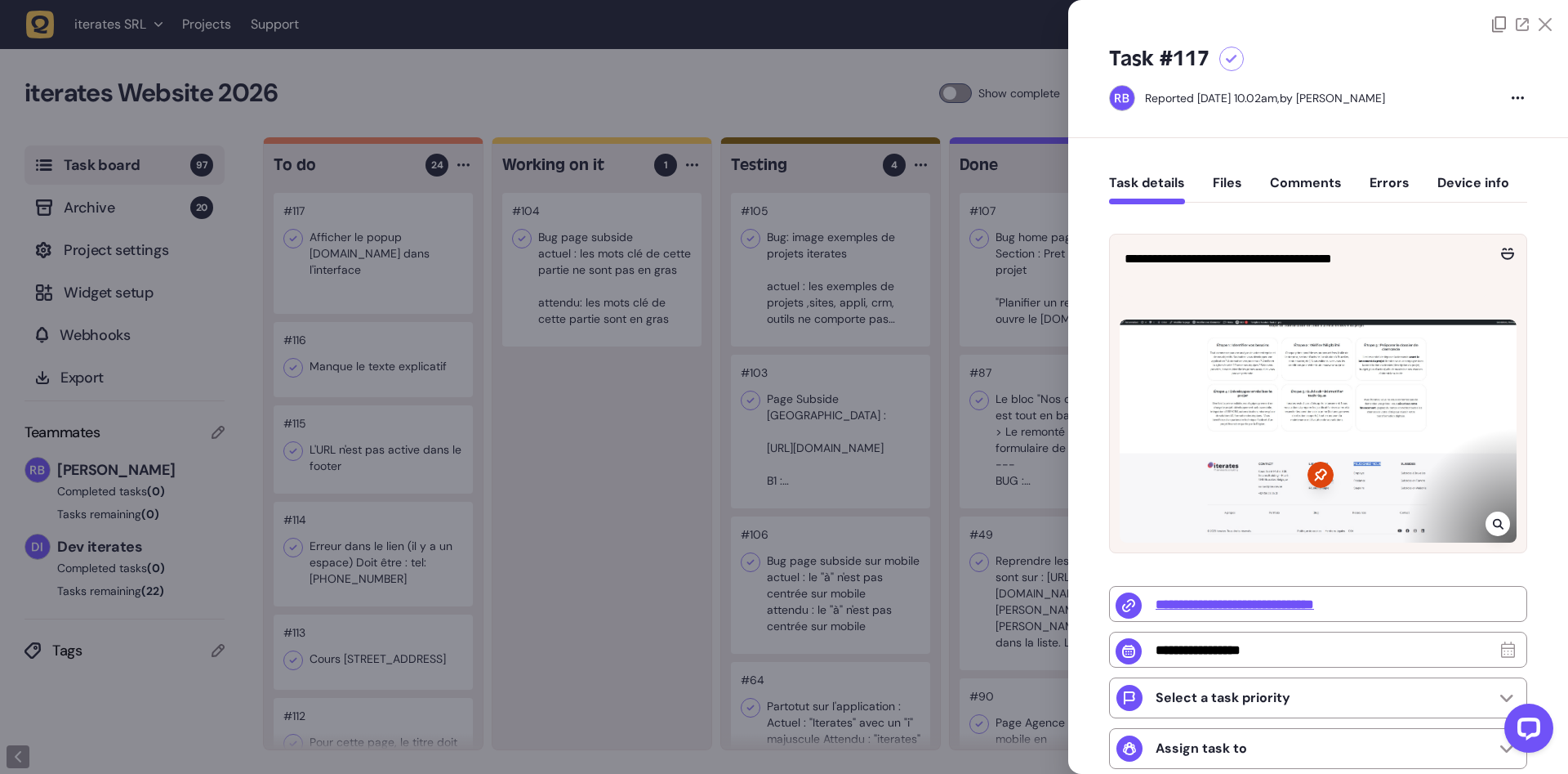
click at [591, 453] on div at bounding box center [784, 387] width 1568 height 774
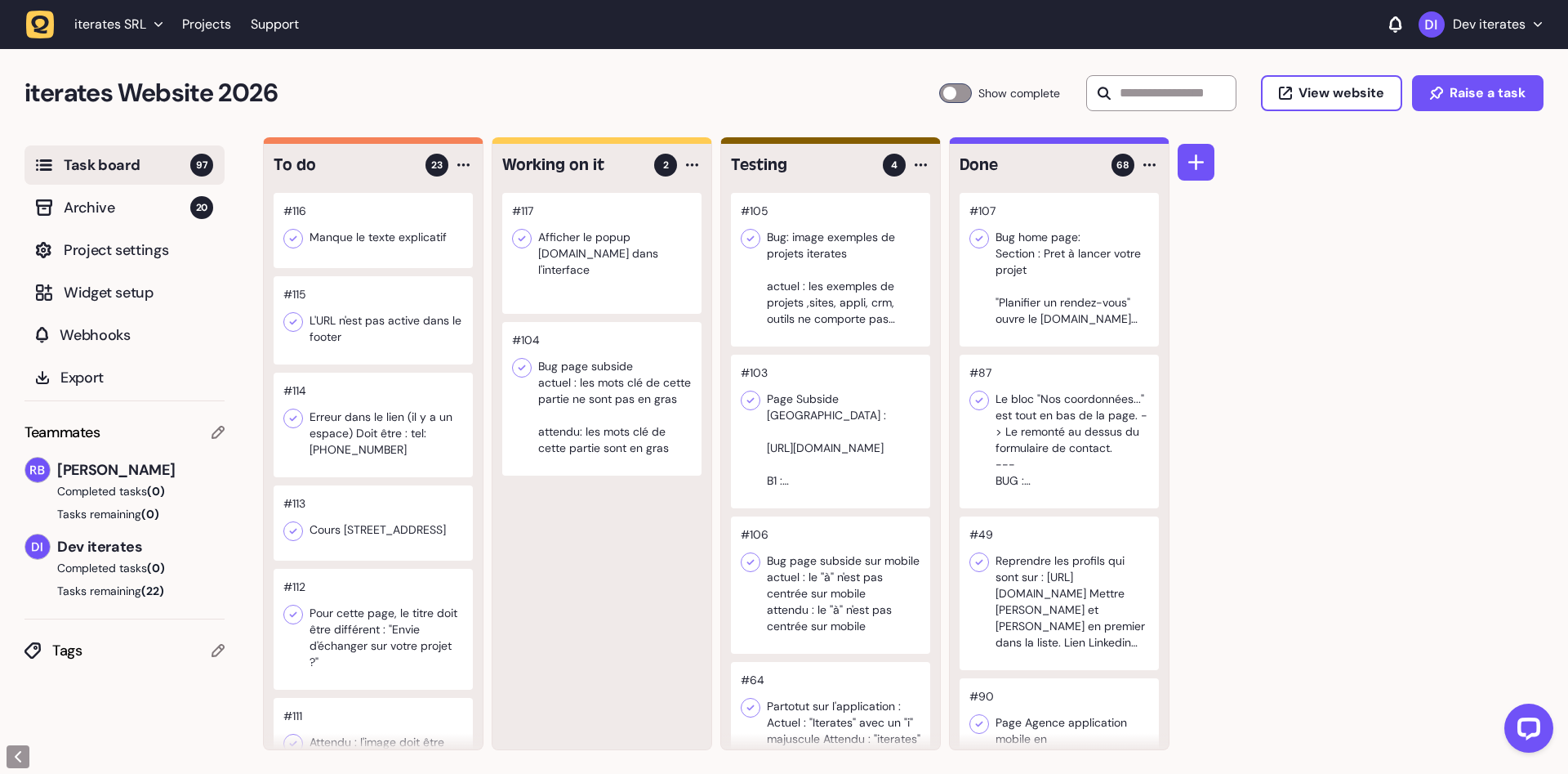
click at [597, 229] on div at bounding box center [601, 253] width 199 height 121
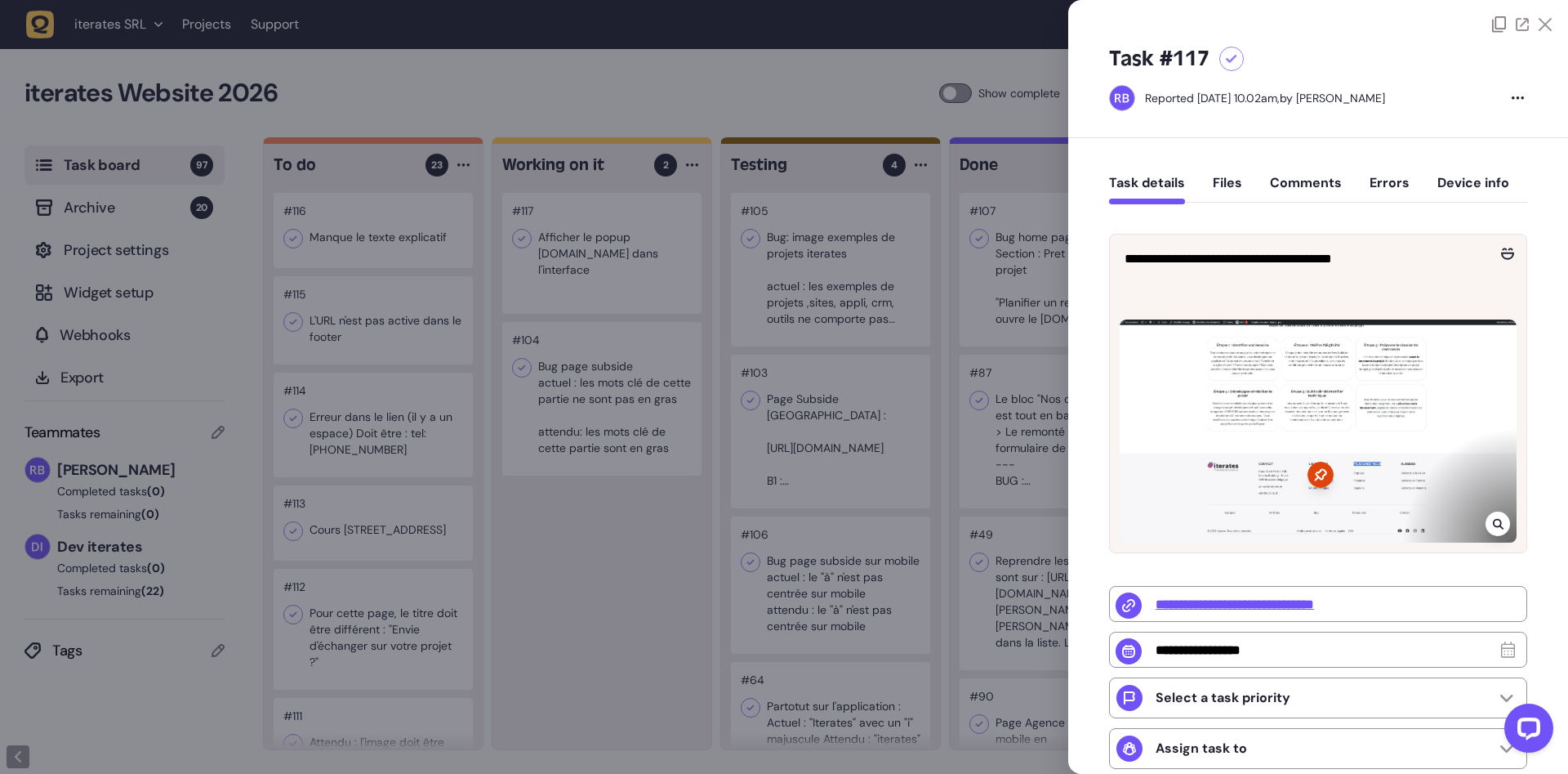
click at [597, 229] on div at bounding box center [784, 387] width 1568 height 774
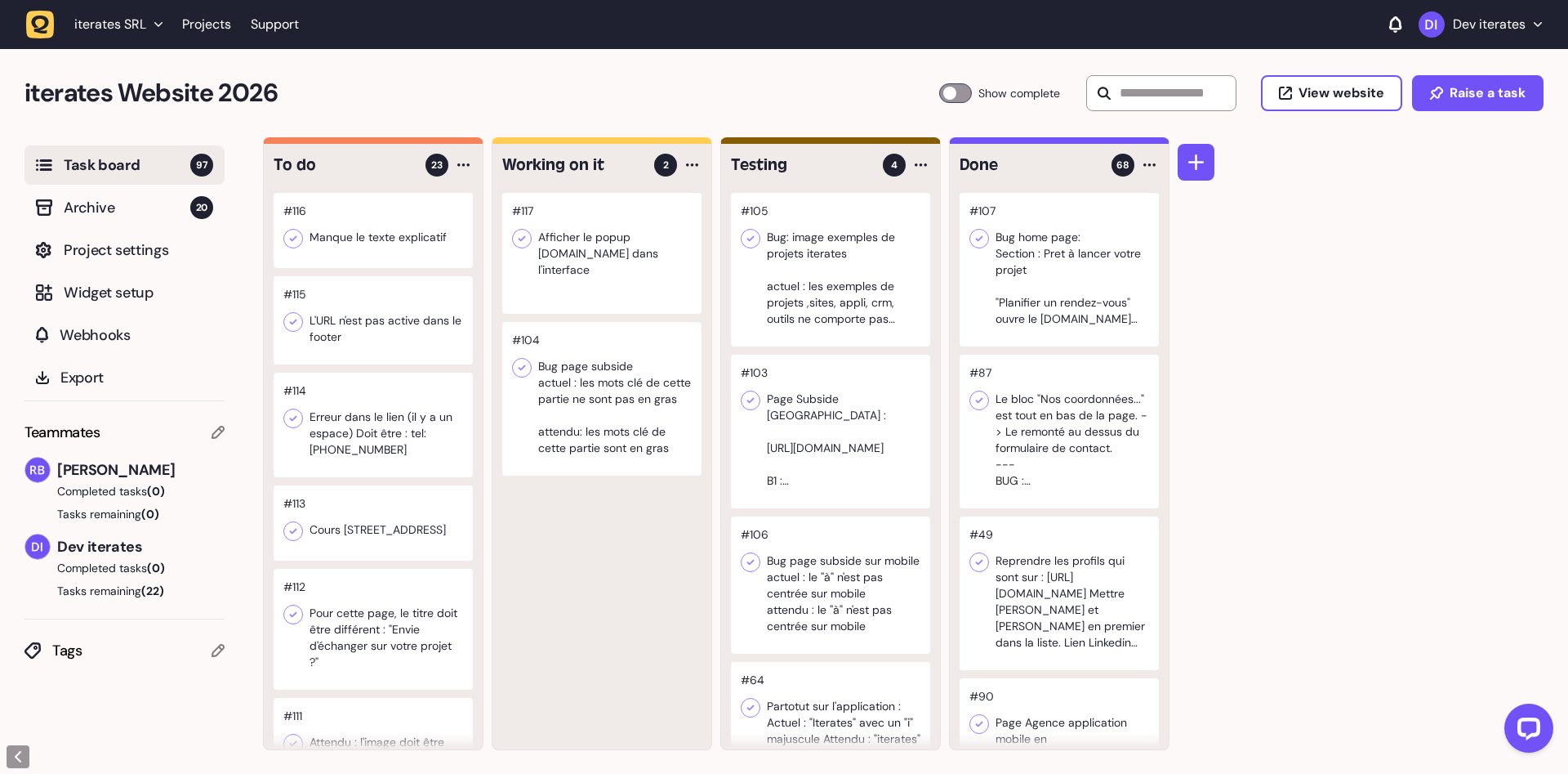
click at [643, 262] on div at bounding box center [601, 253] width 199 height 121
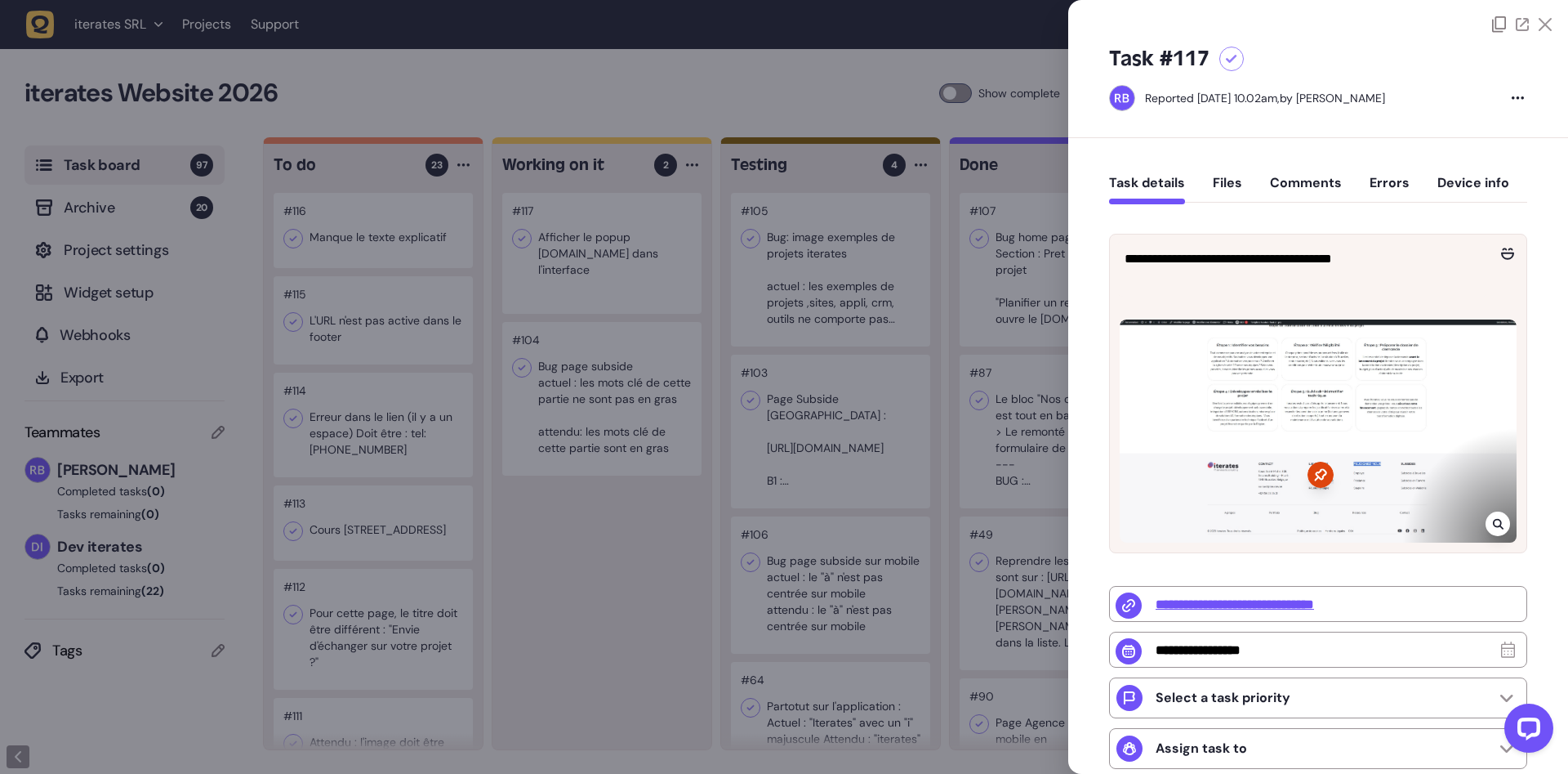
click at [556, 585] on div at bounding box center [784, 387] width 1568 height 774
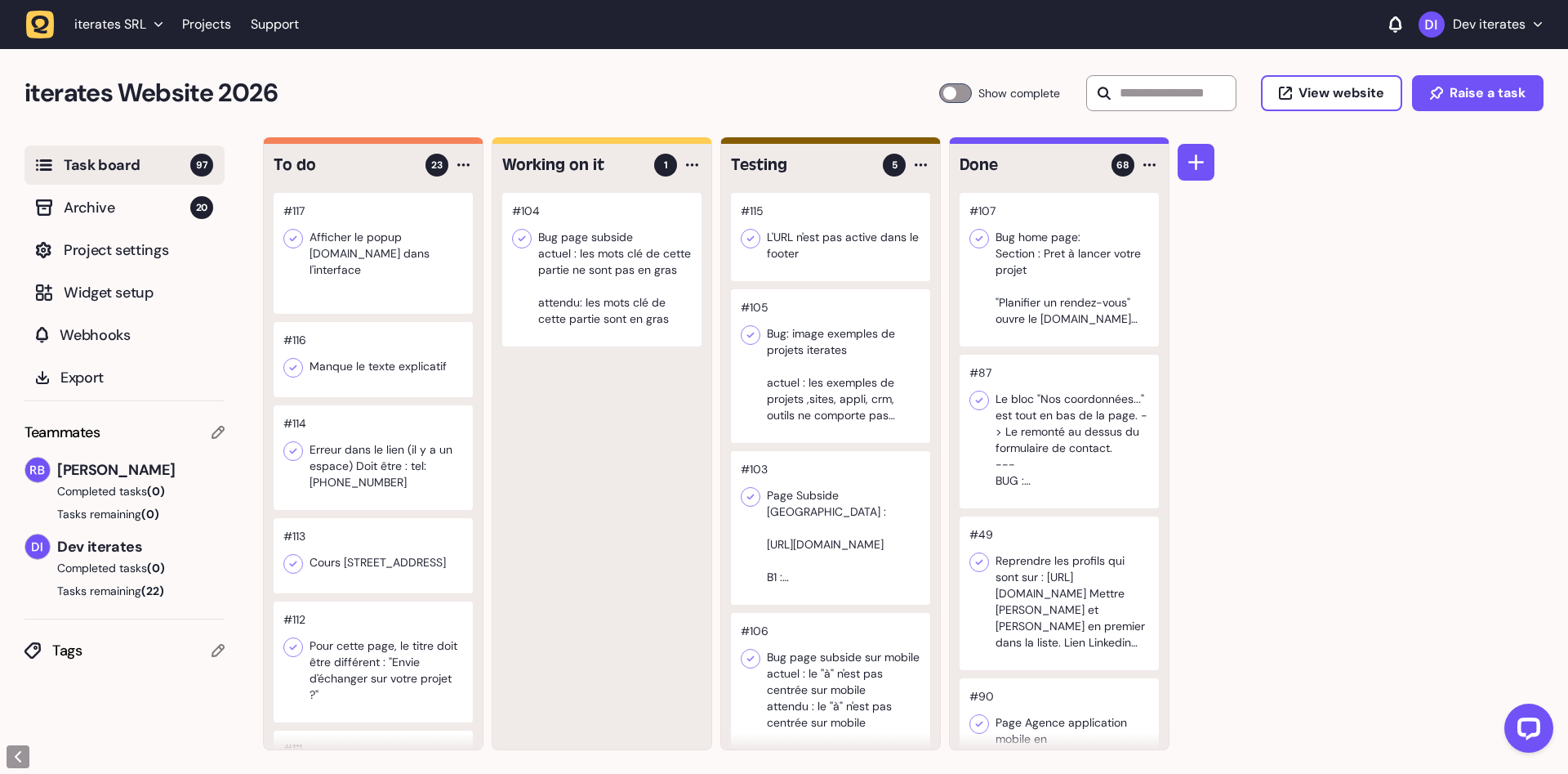
click at [329, 359] on div at bounding box center [373, 359] width 199 height 76
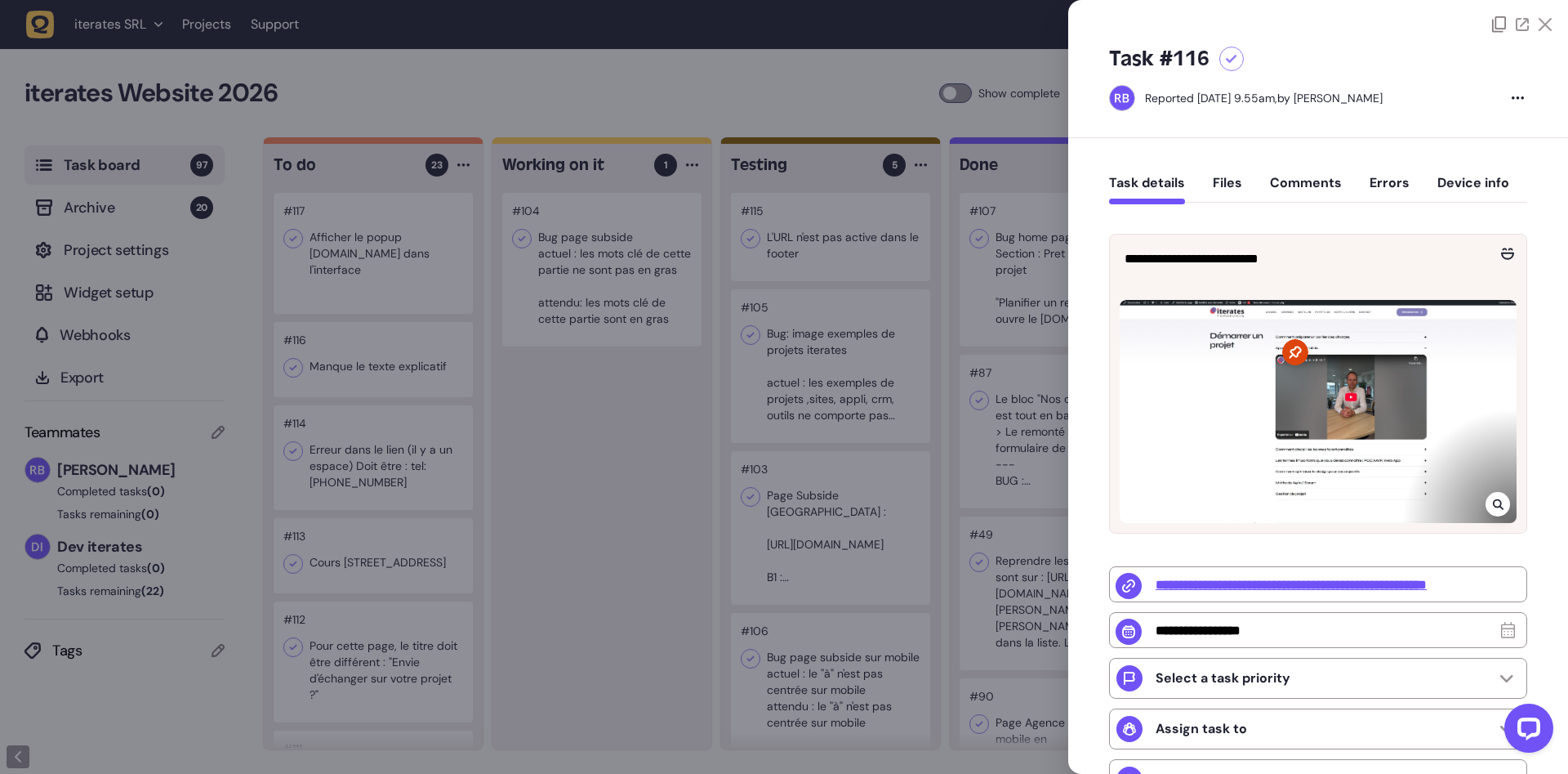
click at [634, 428] on div at bounding box center [784, 387] width 1568 height 774
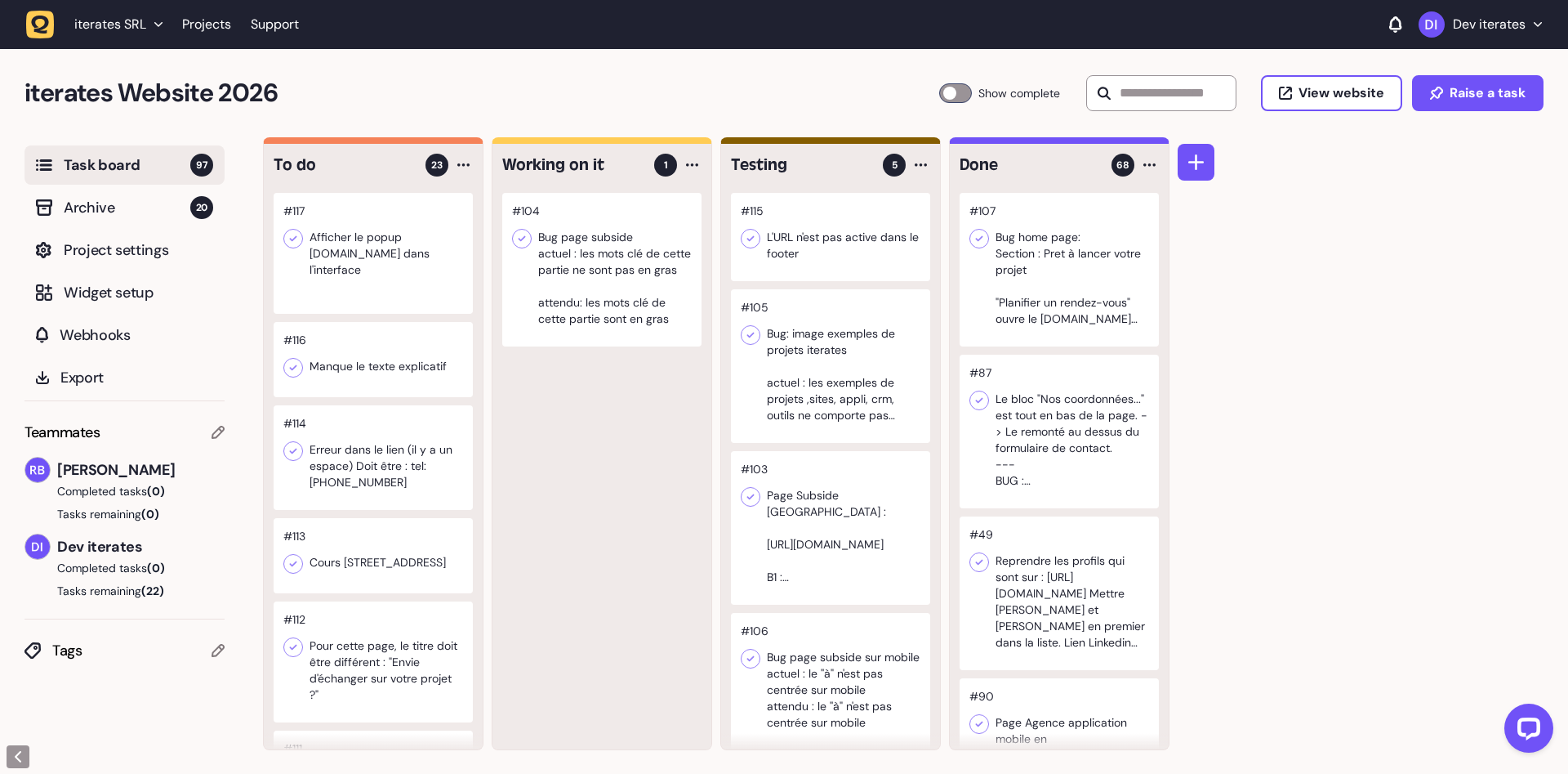
click at [386, 355] on div at bounding box center [373, 359] width 199 height 76
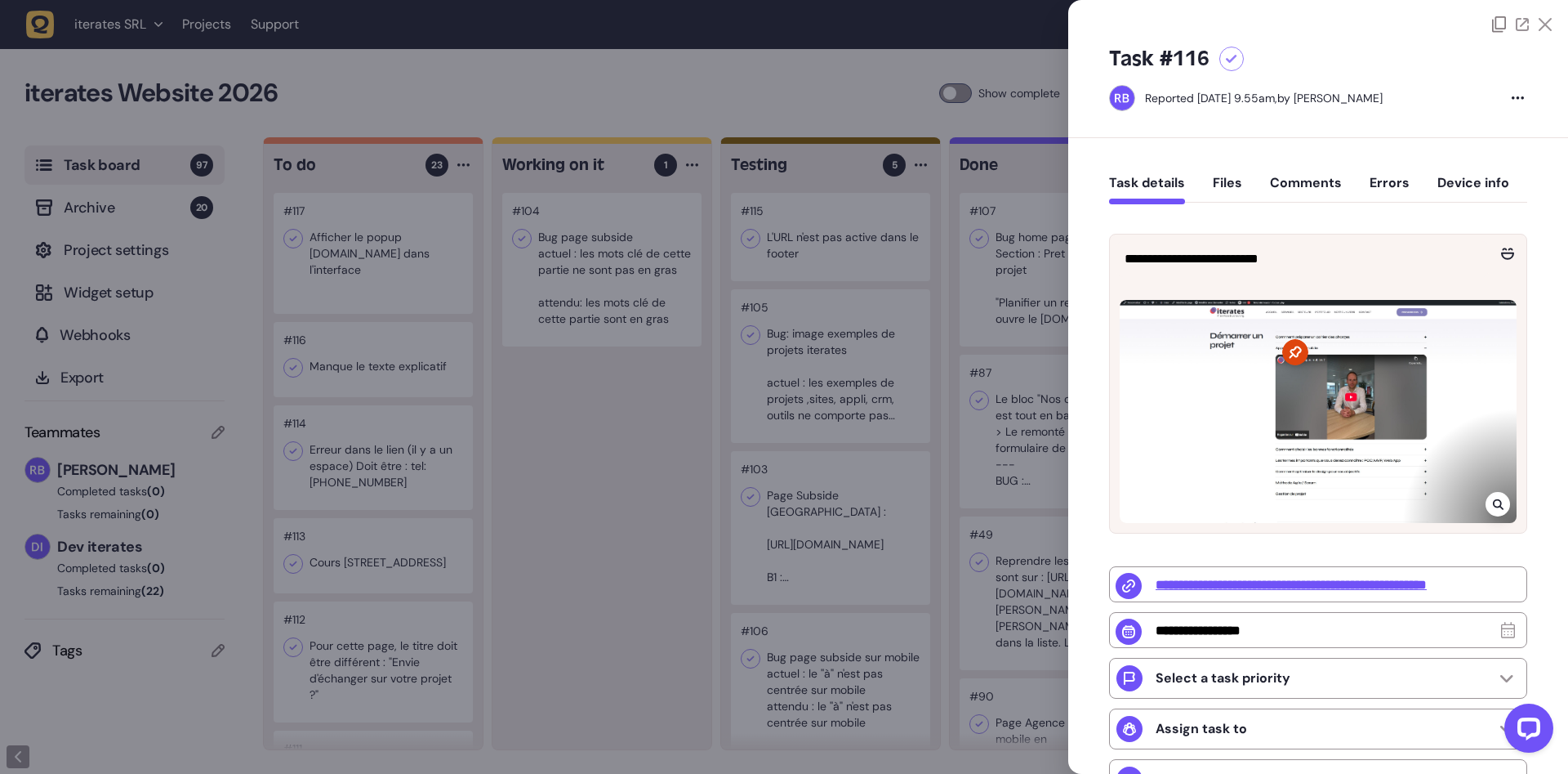
click at [665, 469] on div at bounding box center [784, 387] width 1568 height 774
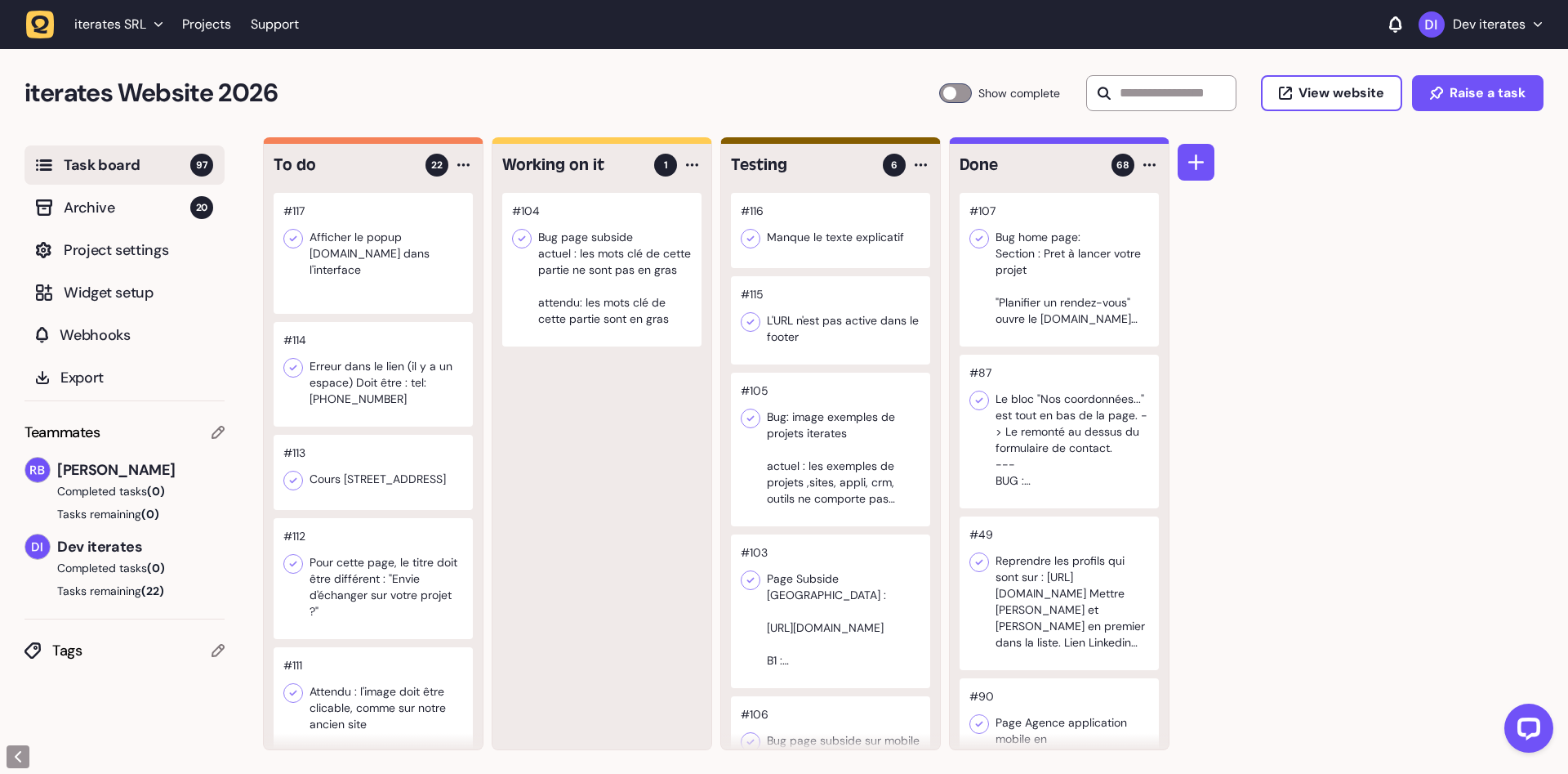
click at [403, 371] on div at bounding box center [373, 374] width 199 height 105
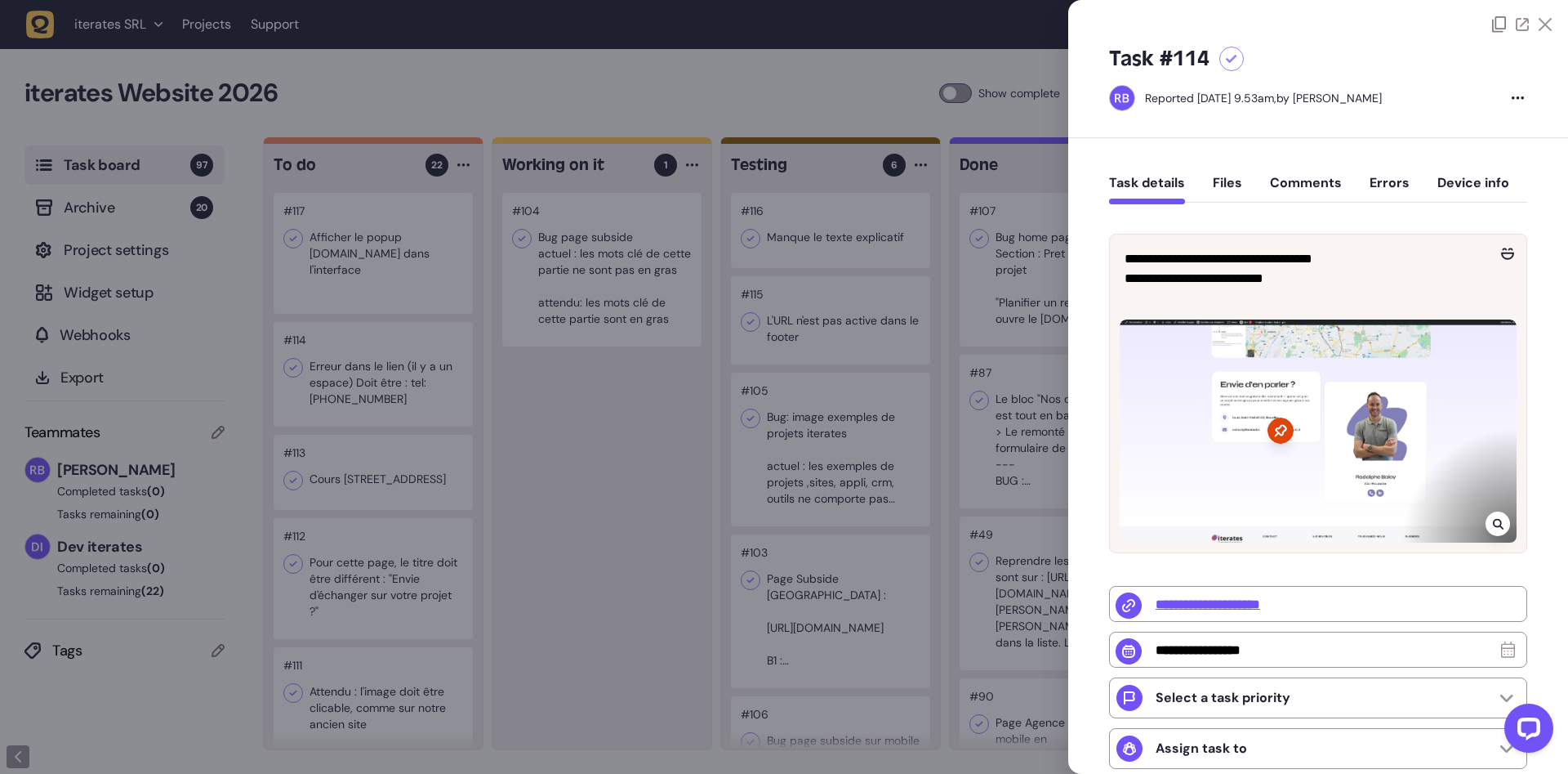
click at [569, 571] on div at bounding box center [784, 387] width 1568 height 774
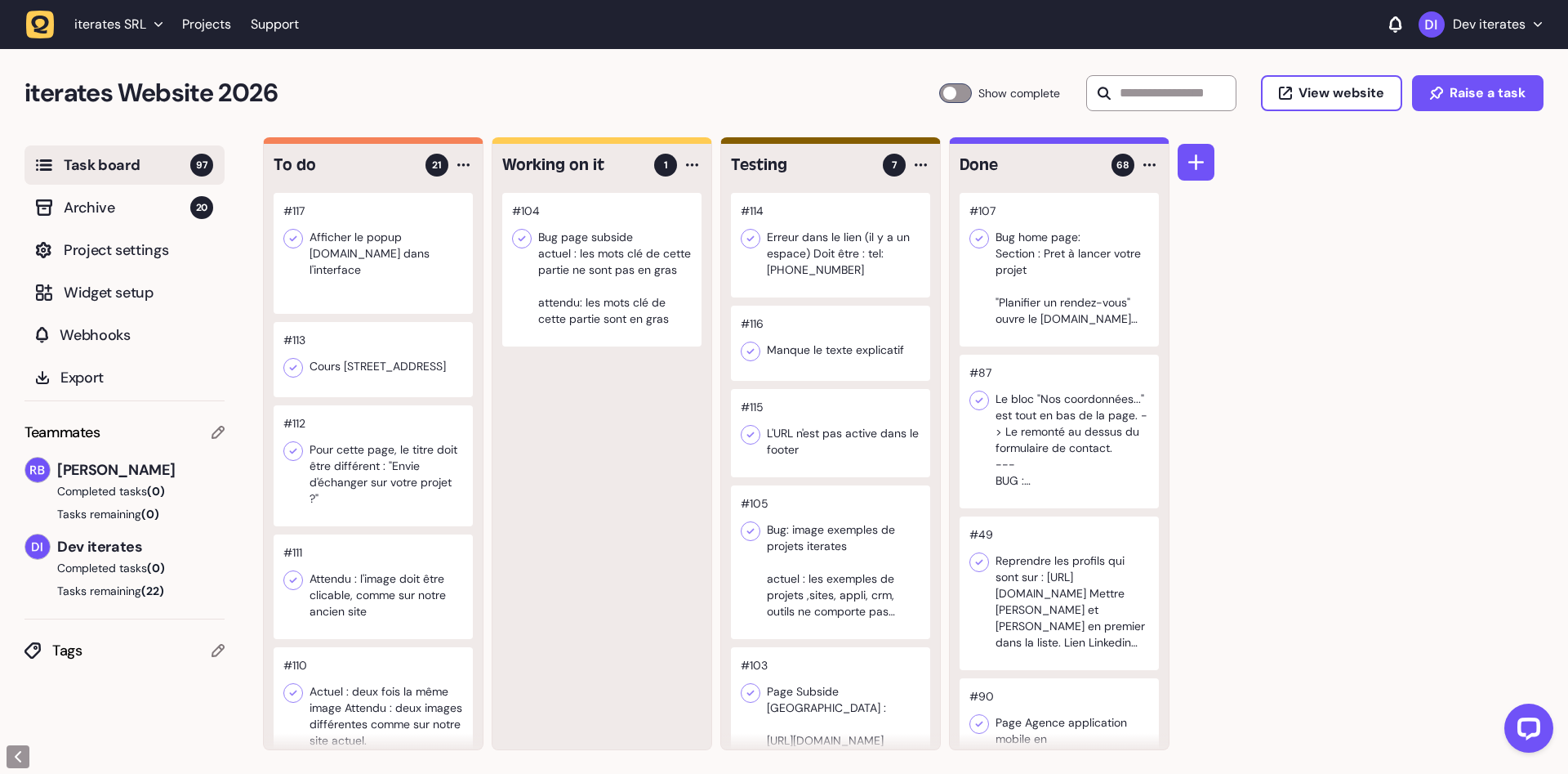
click at [357, 388] on div at bounding box center [373, 359] width 199 height 76
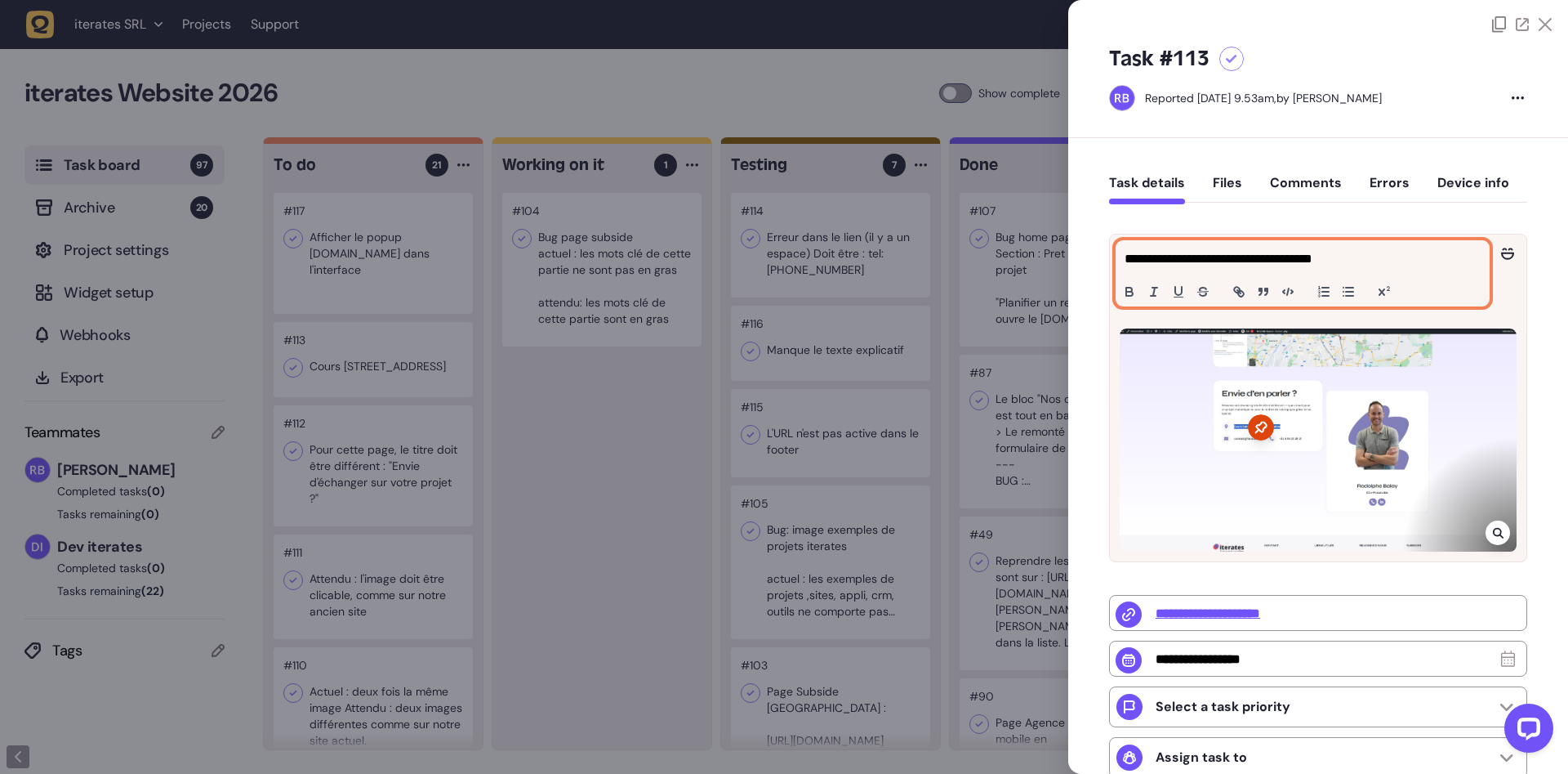
click at [1255, 258] on p "**********" at bounding box center [1302, 259] width 356 height 20
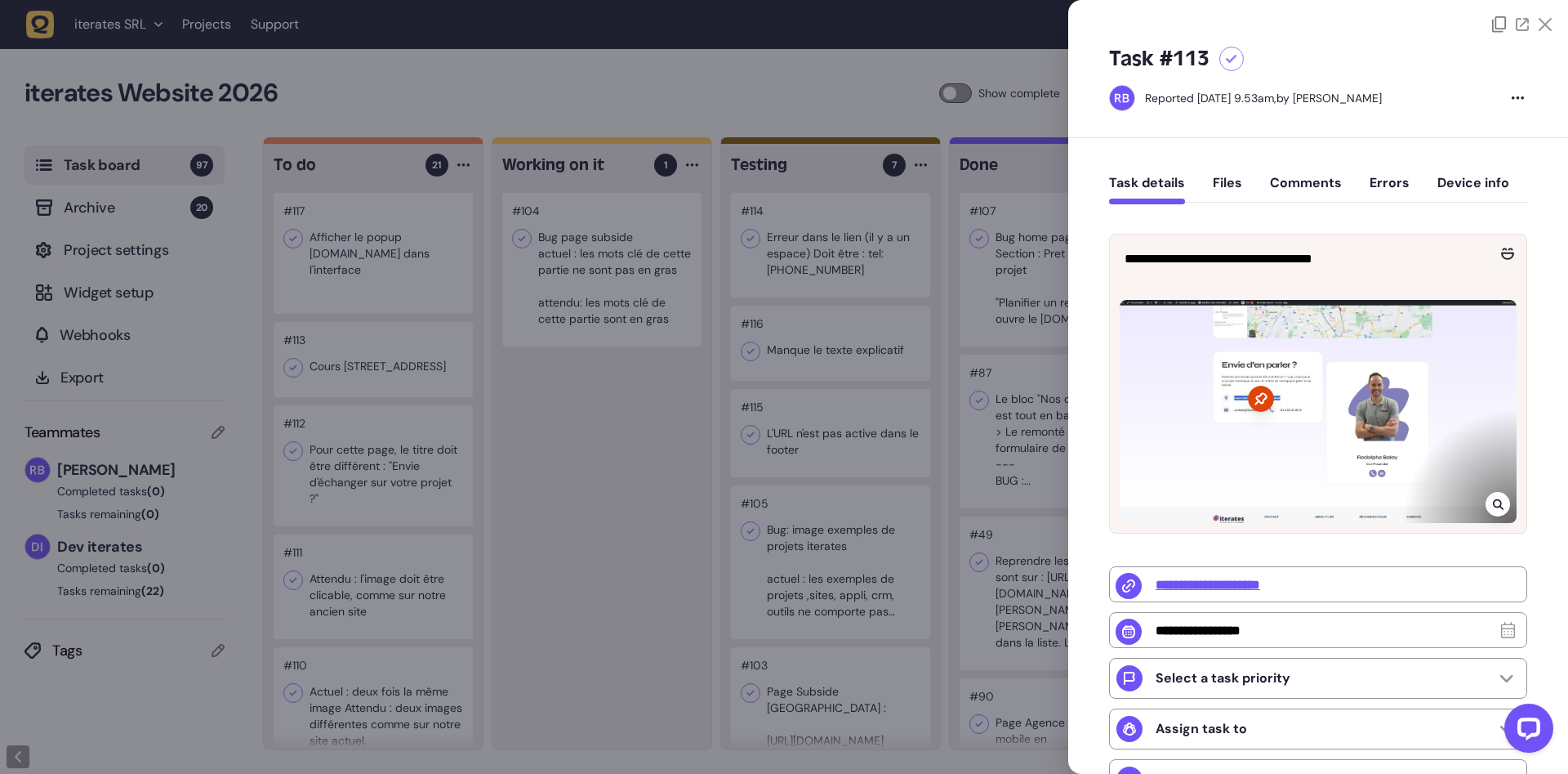
click at [654, 566] on div at bounding box center [784, 387] width 1568 height 774
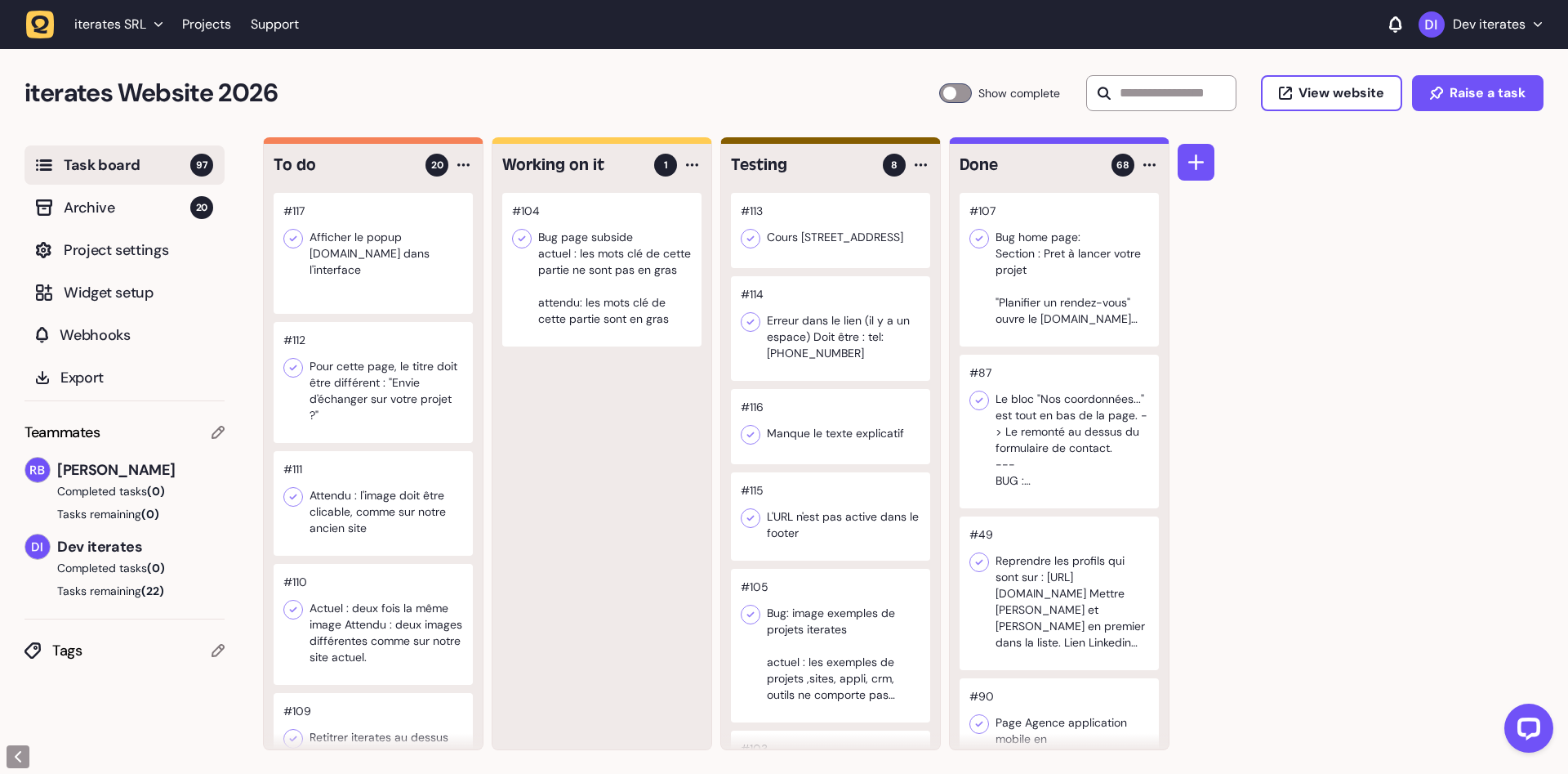
click at [398, 368] on div at bounding box center [373, 382] width 199 height 121
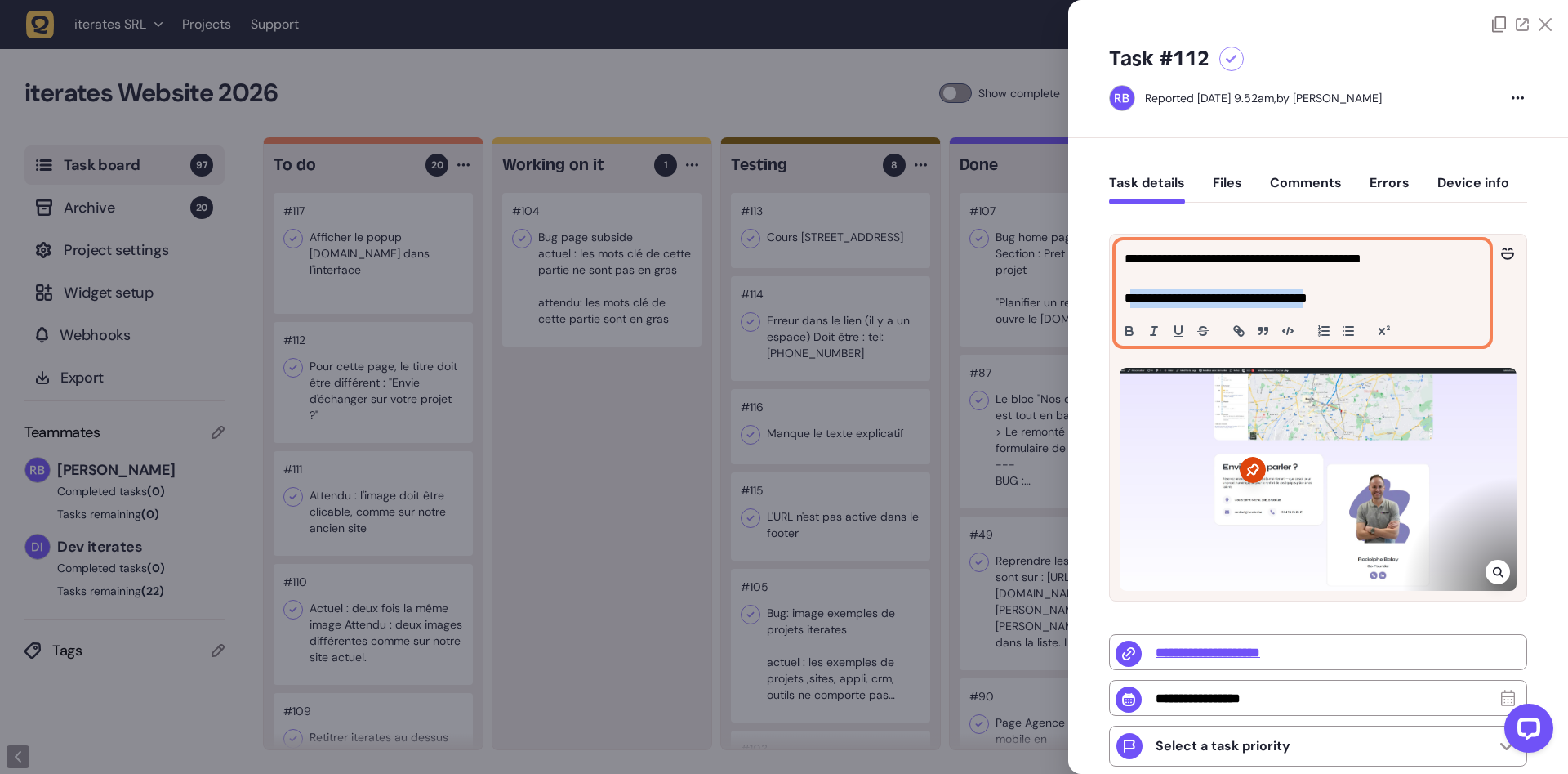
drag, startPoint x: 1127, startPoint y: 294, endPoint x: 1334, endPoint y: 302, distance: 207.2
click at [1334, 302] on p "**********" at bounding box center [1302, 278] width 356 height 59
copy p "**********"
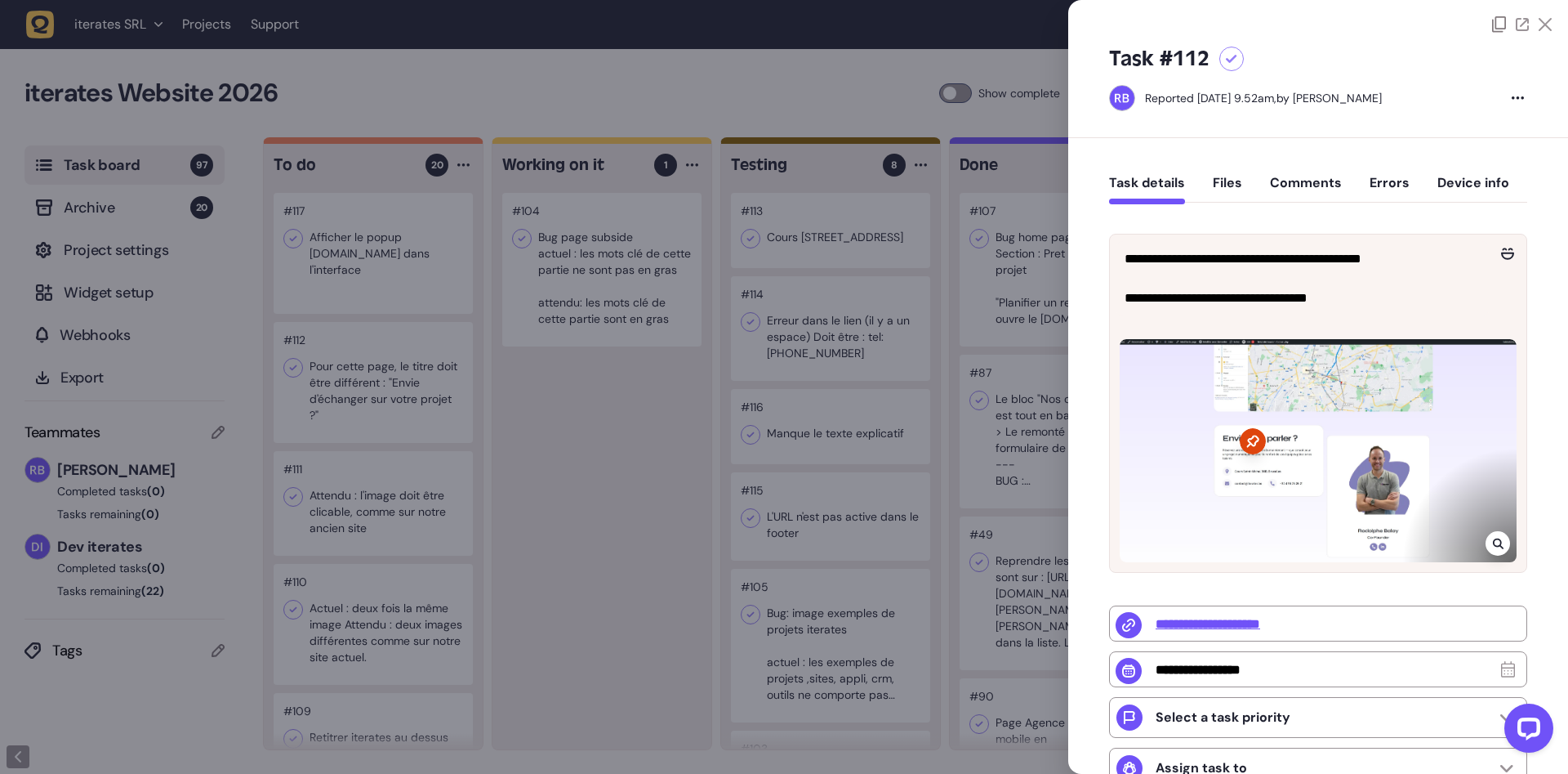
click at [654, 521] on div at bounding box center [784, 387] width 1568 height 774
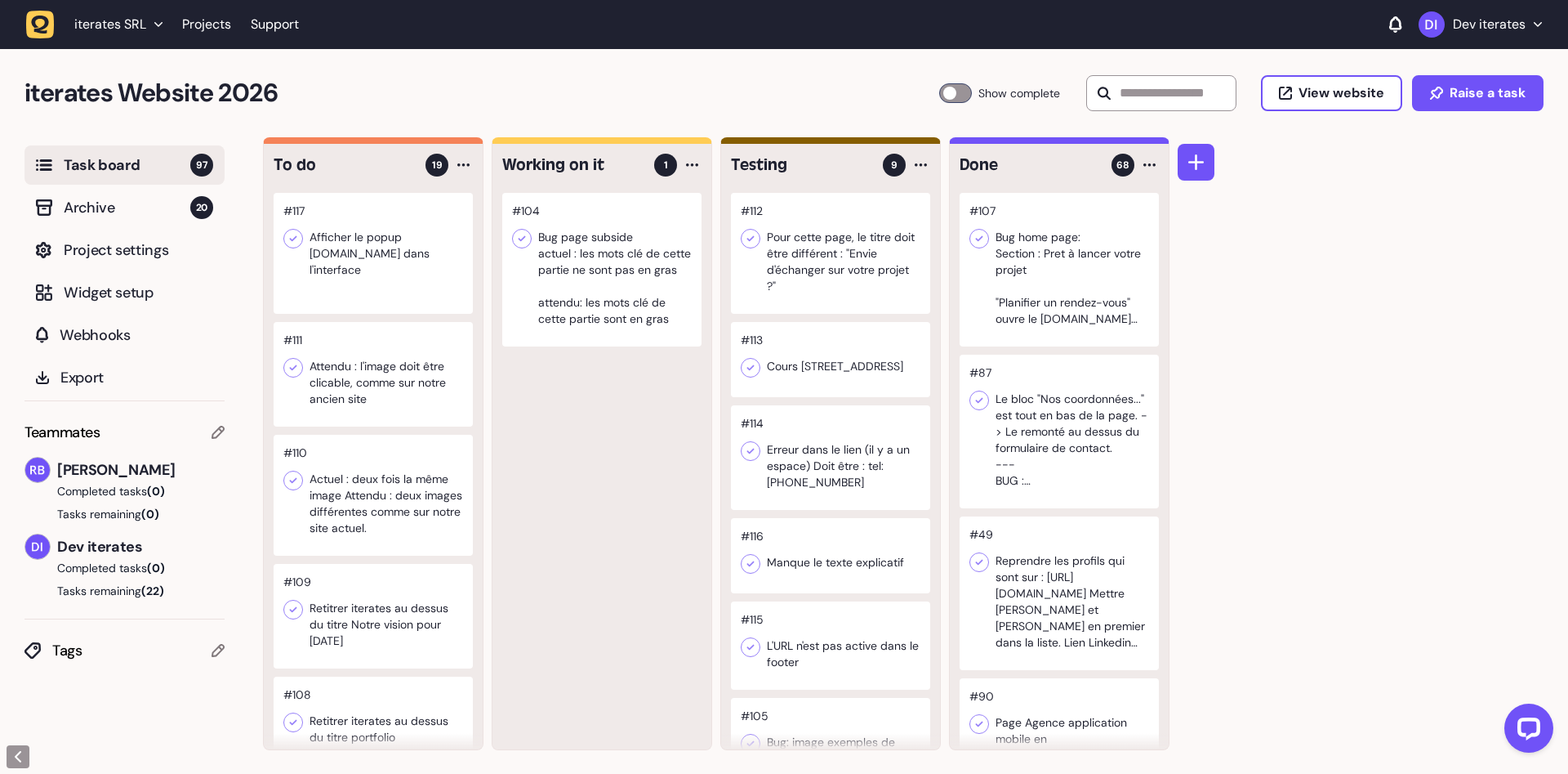
click at [422, 242] on div at bounding box center [373, 253] width 199 height 121
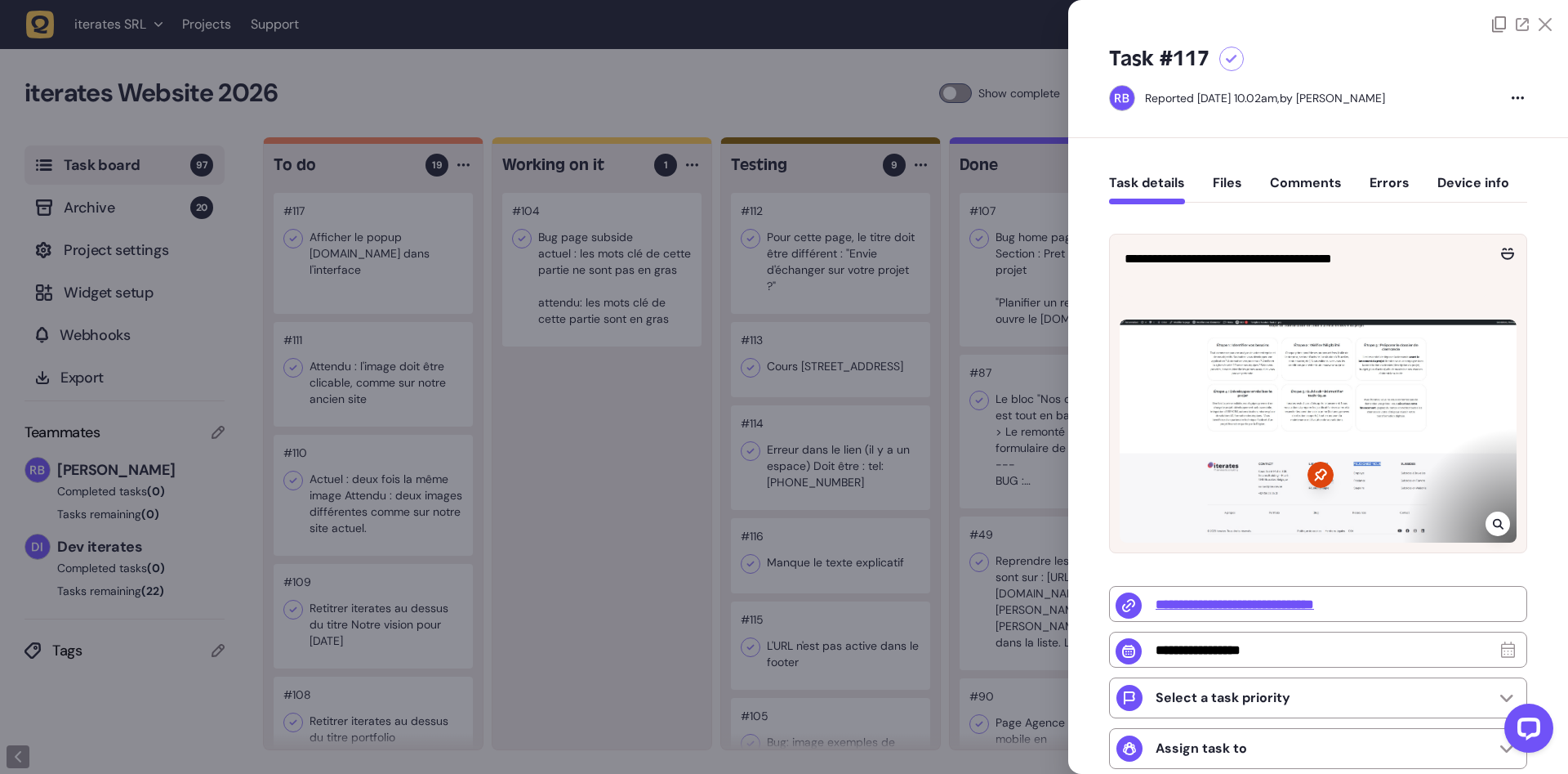
click at [552, 482] on div at bounding box center [784, 387] width 1568 height 774
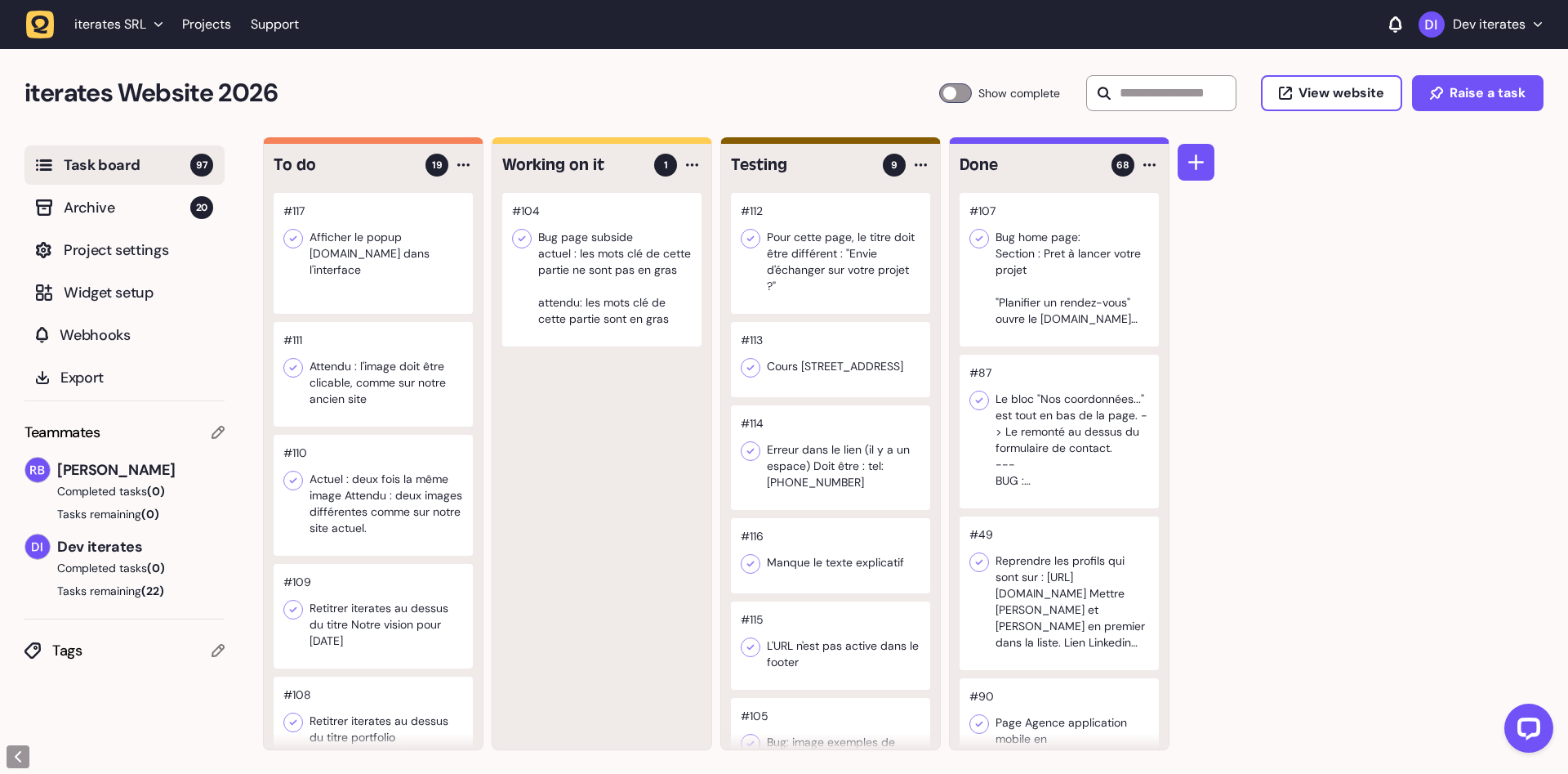
click at [389, 384] on div at bounding box center [373, 374] width 199 height 105
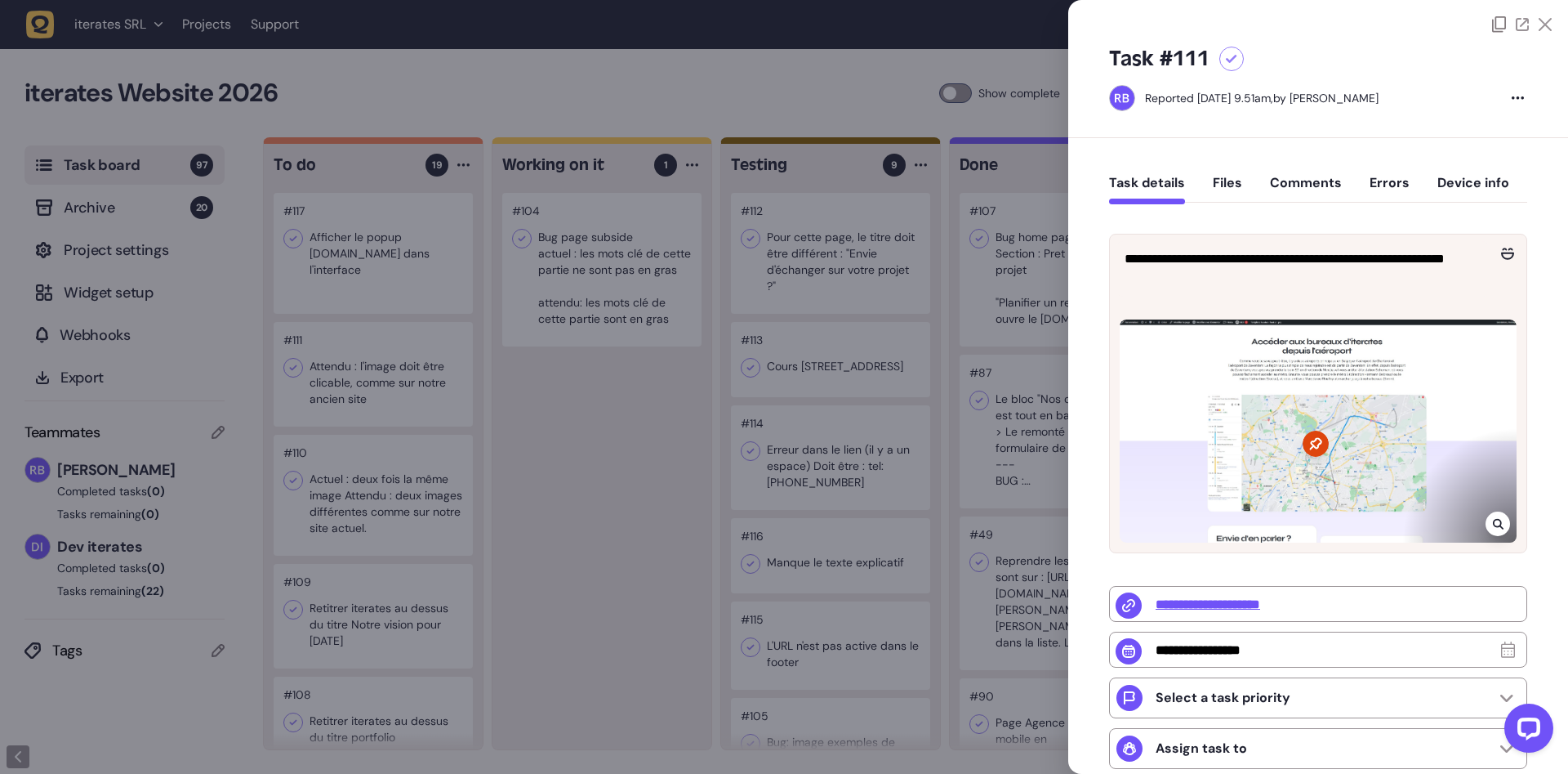
click at [568, 451] on div at bounding box center [784, 387] width 1568 height 774
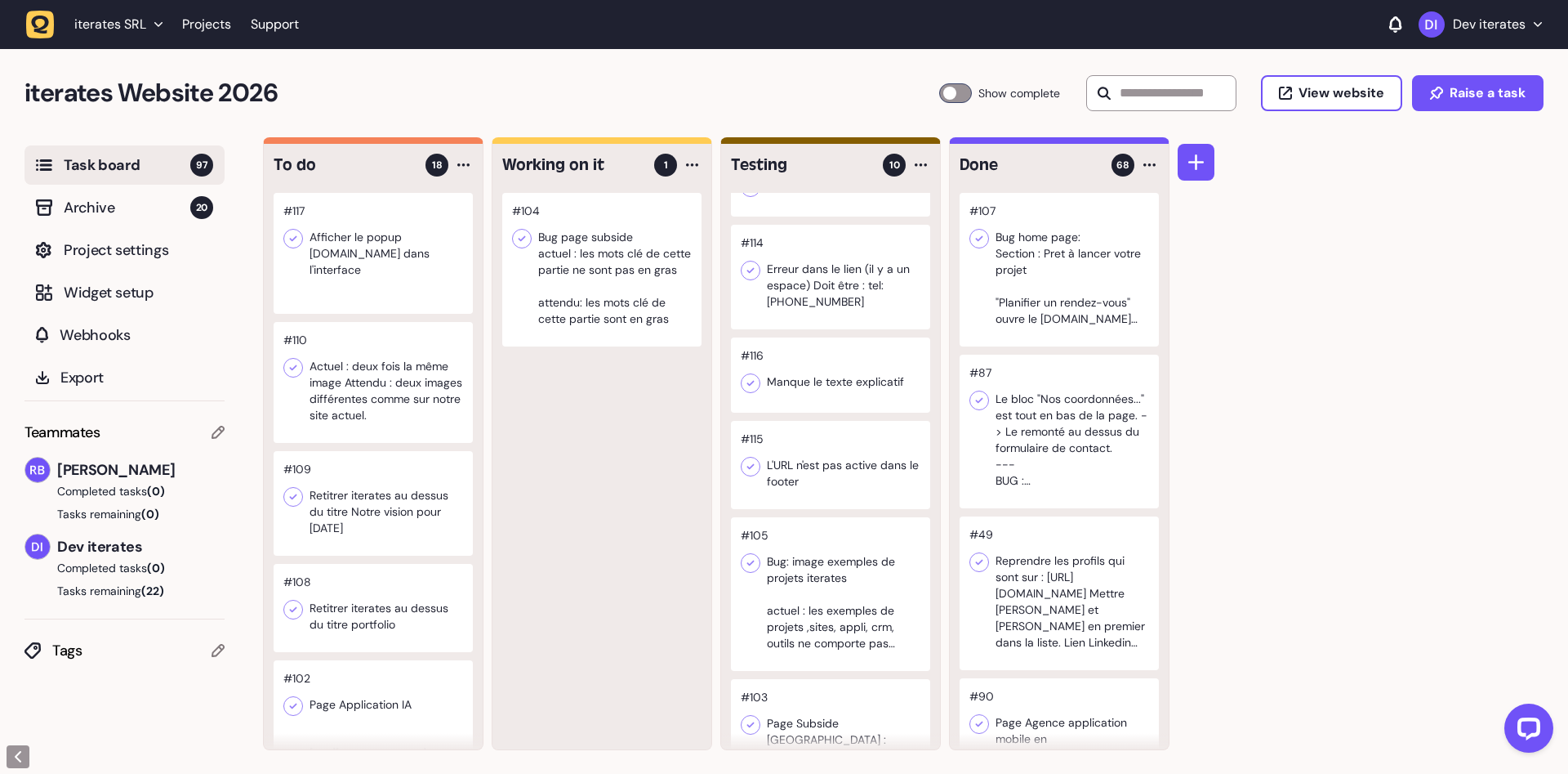
scroll to position [308, 0]
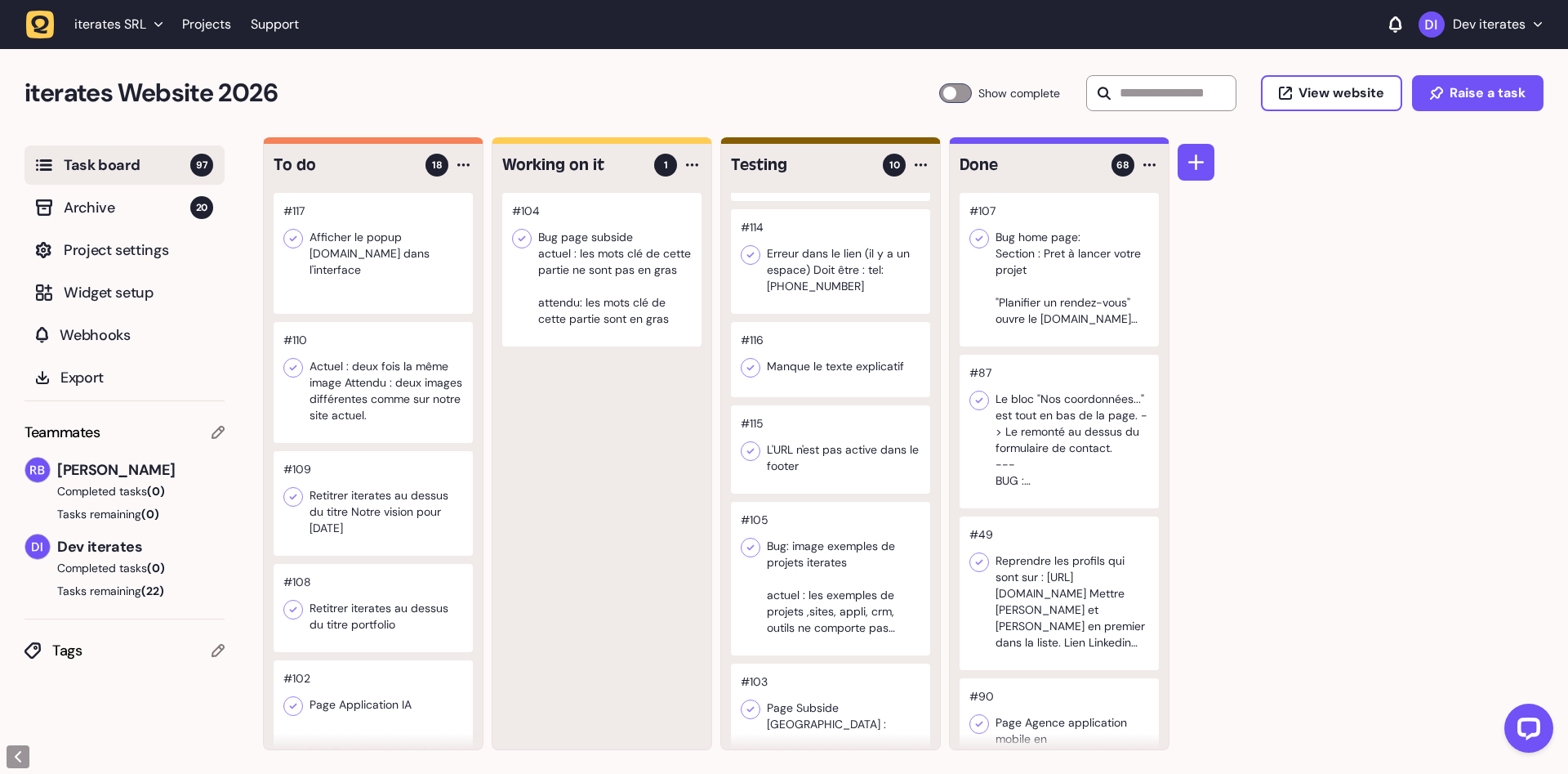
click at [291, 371] on div at bounding box center [373, 382] width 199 height 121
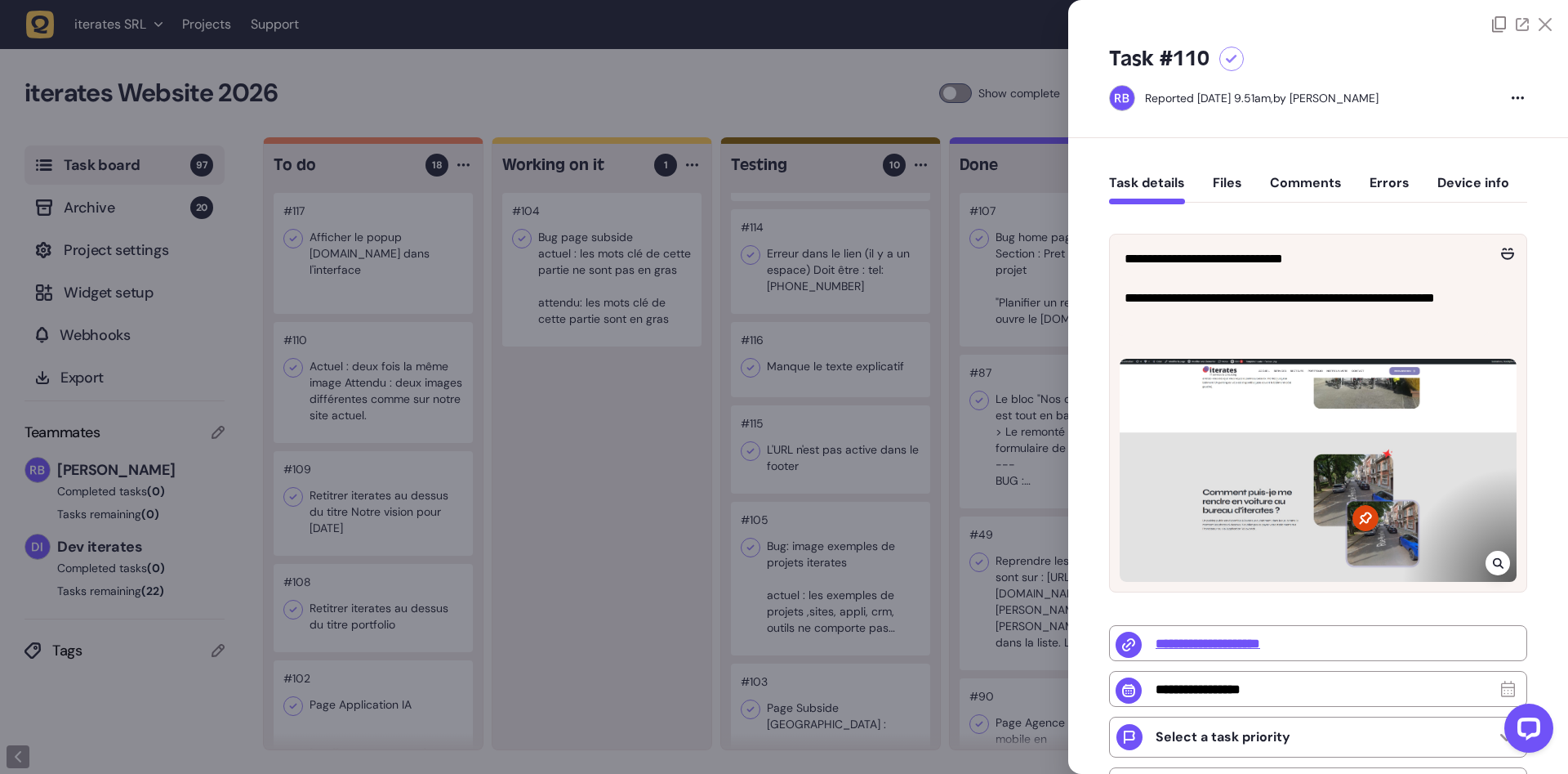
click at [670, 517] on div at bounding box center [784, 387] width 1568 height 774
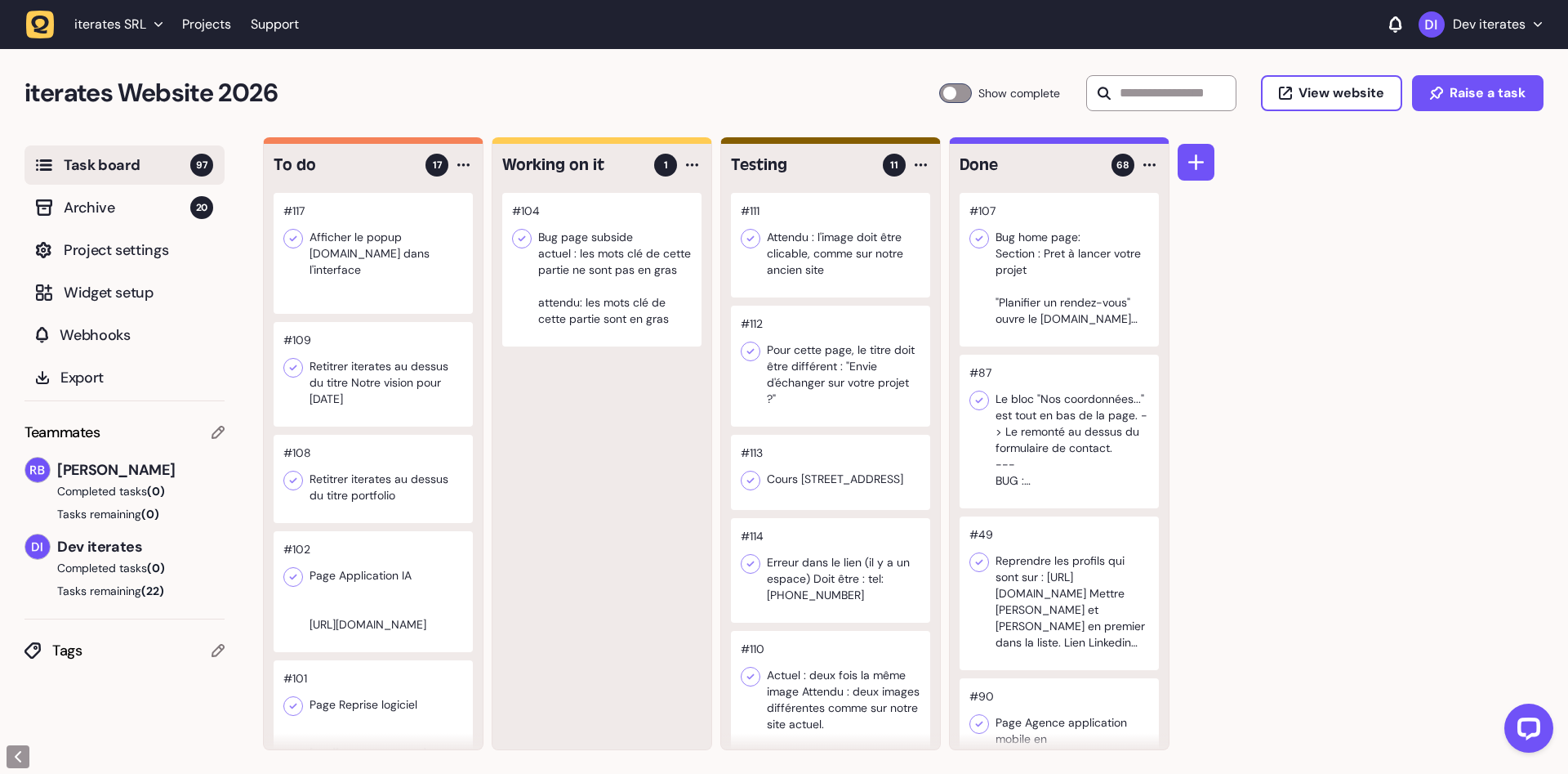
click at [387, 352] on div at bounding box center [373, 374] width 199 height 105
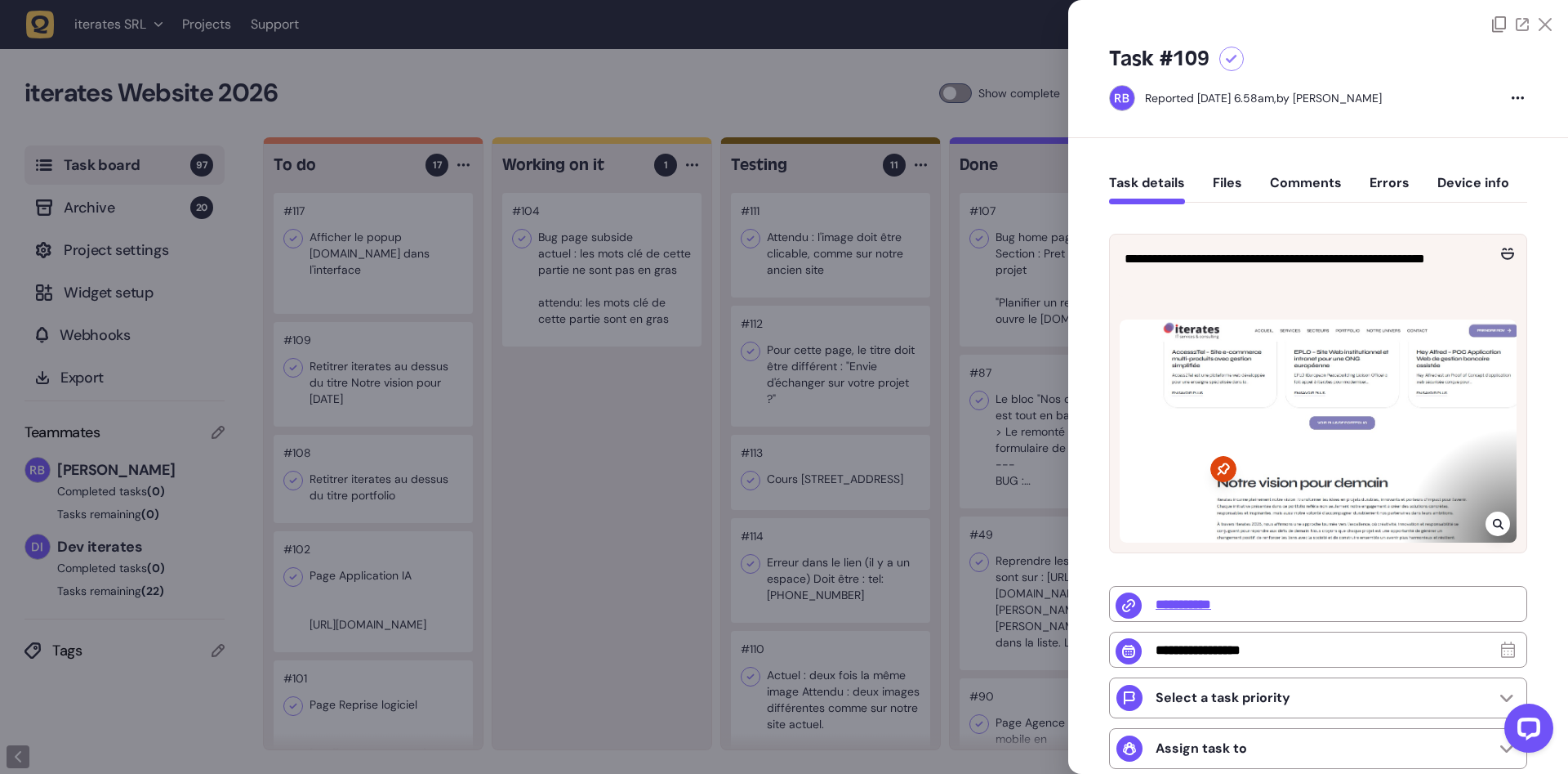
click at [569, 435] on div at bounding box center [784, 387] width 1568 height 774
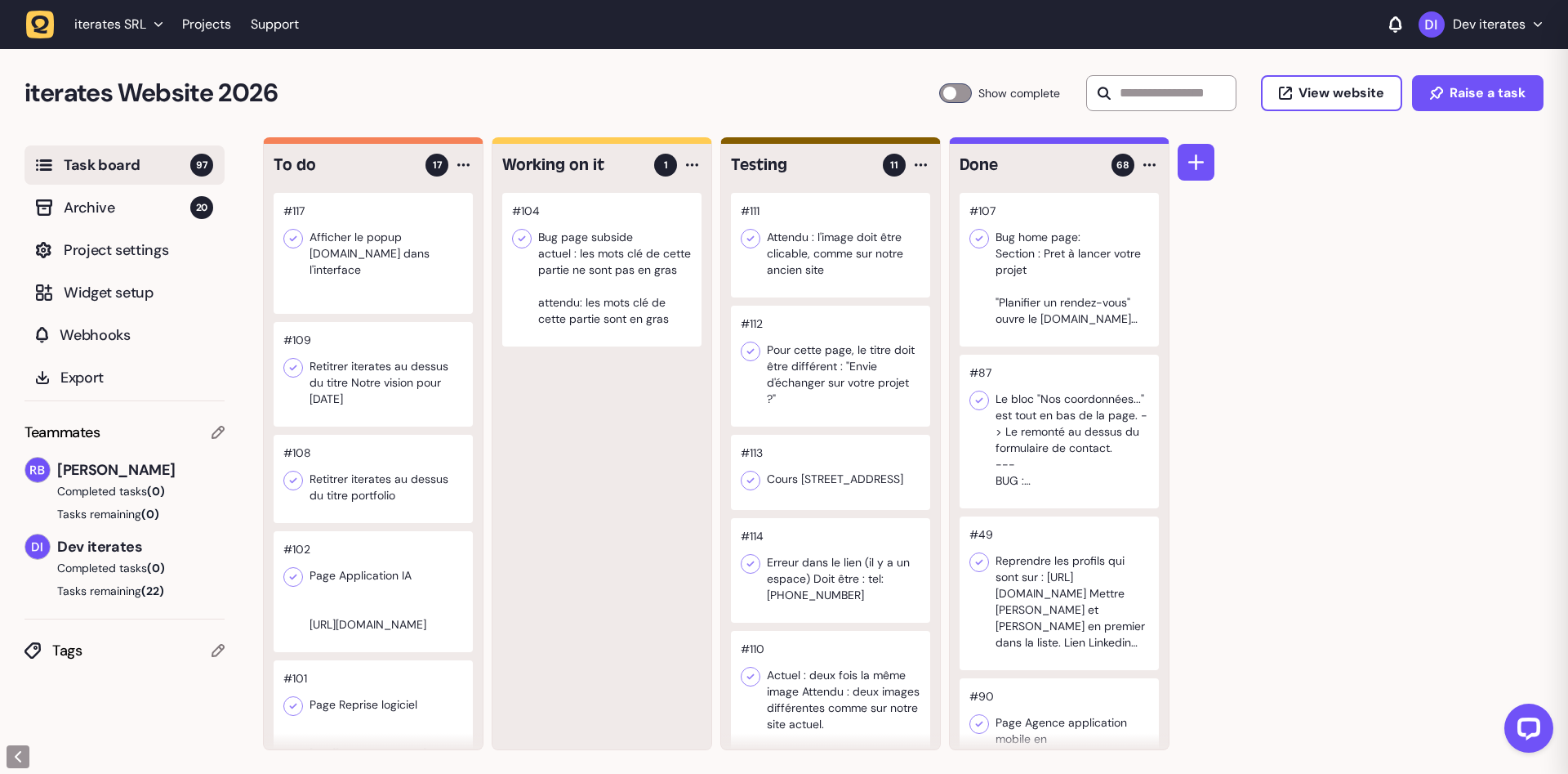
click at [420, 467] on div at bounding box center [373, 478] width 199 height 88
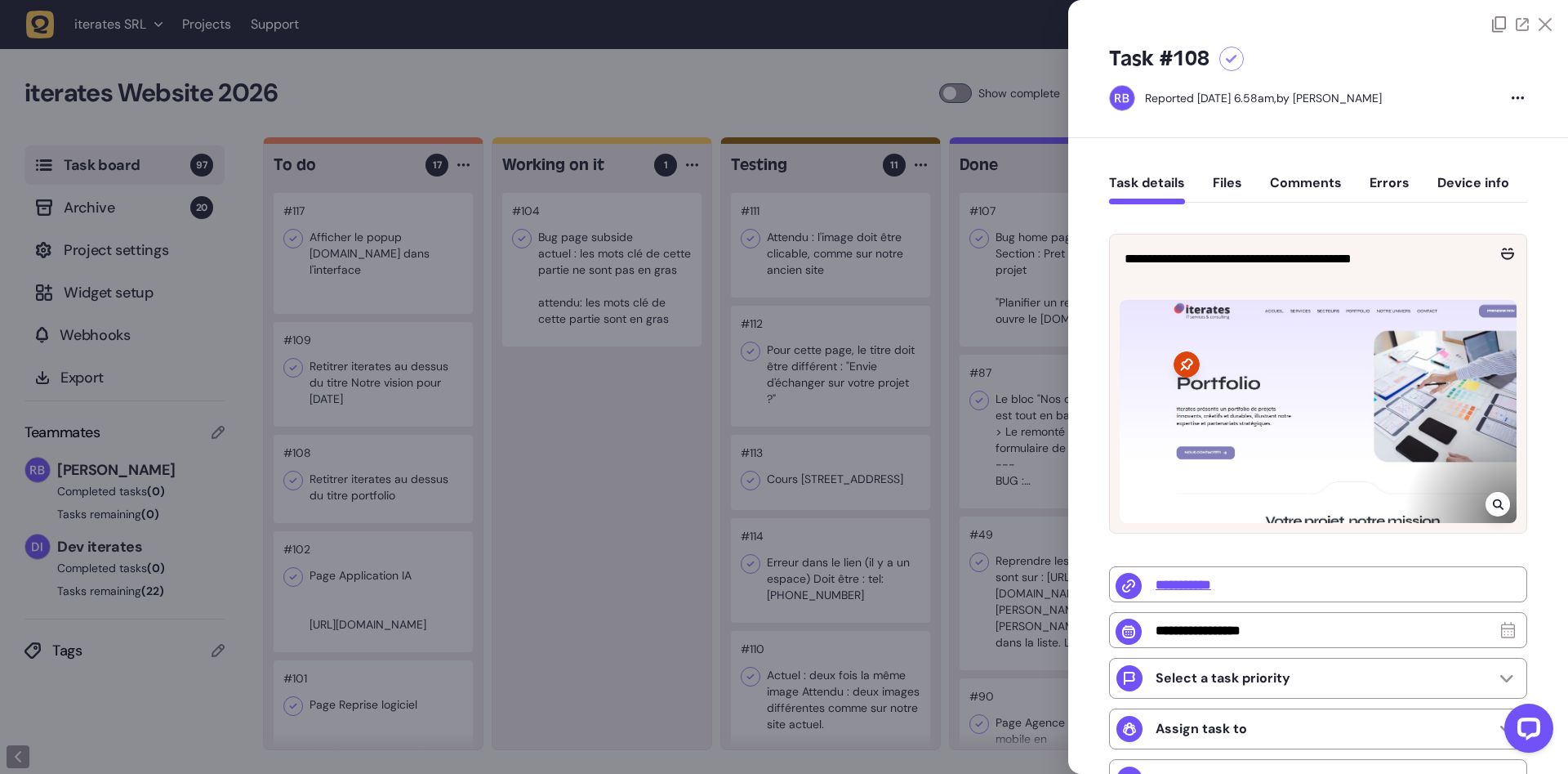
click at [575, 491] on div at bounding box center [784, 387] width 1568 height 774
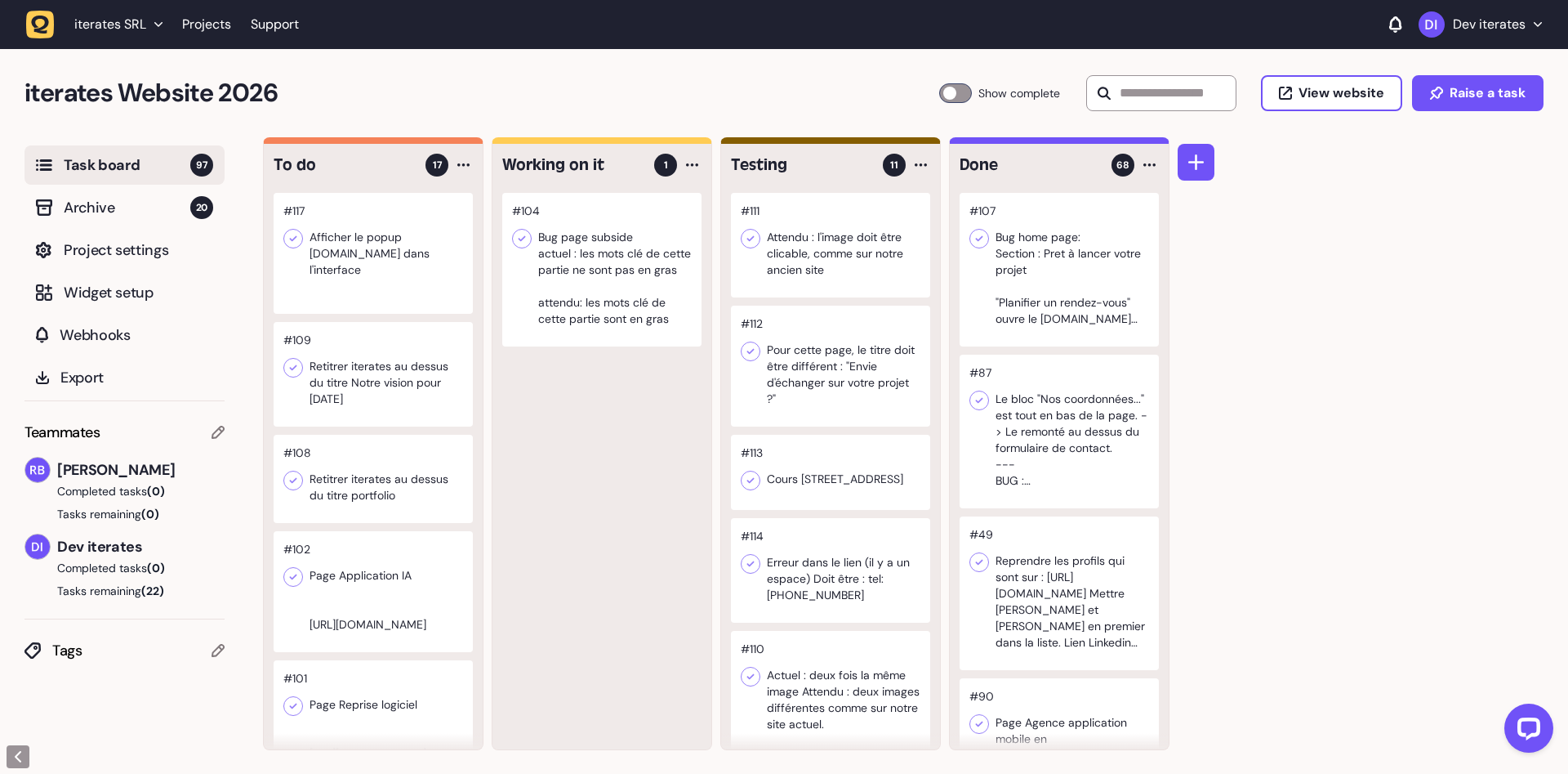
click at [400, 586] on div at bounding box center [373, 592] width 199 height 121
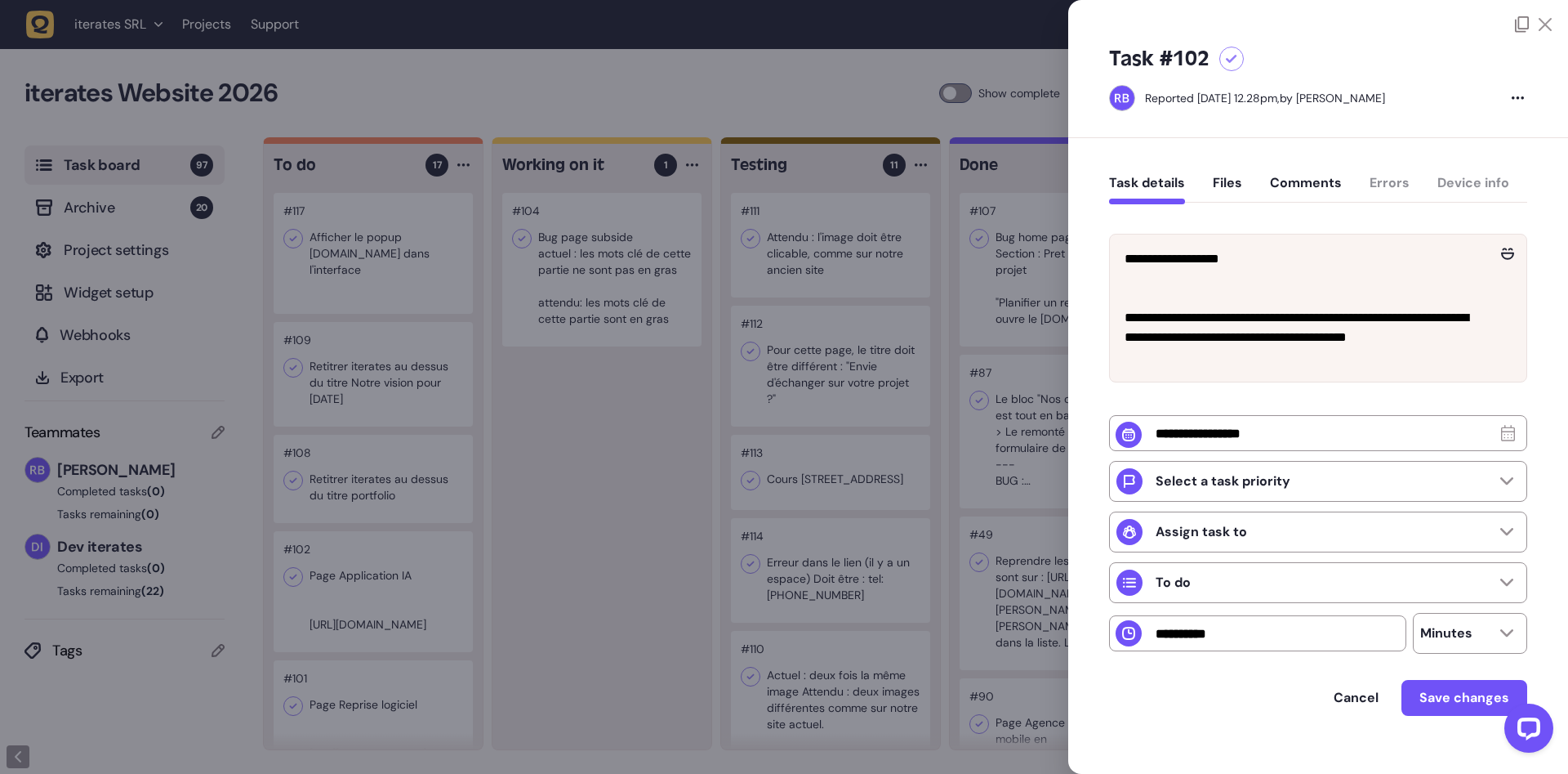
click at [550, 560] on div at bounding box center [784, 387] width 1568 height 774
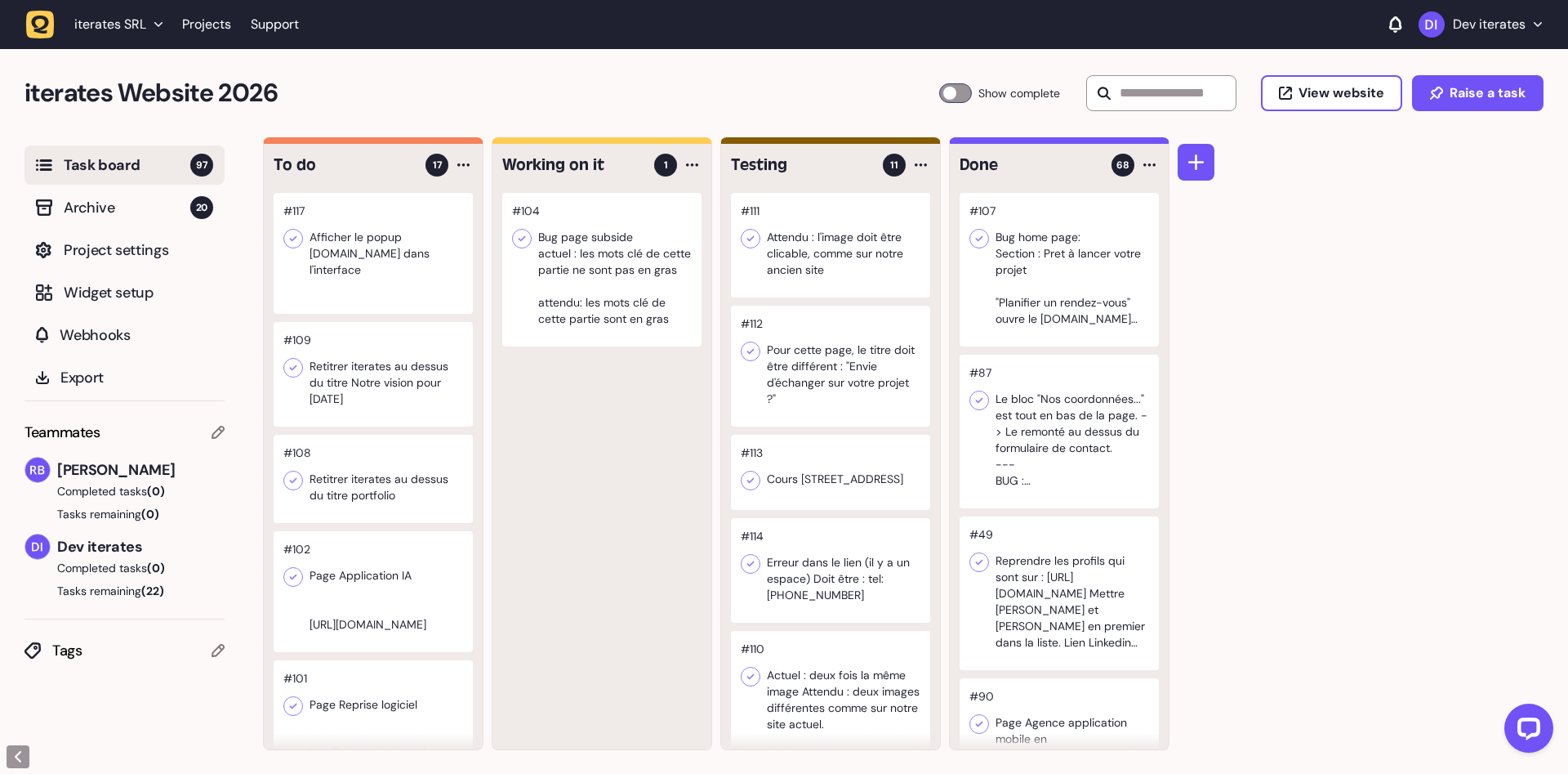
click at [563, 298] on div at bounding box center [601, 269] width 199 height 154
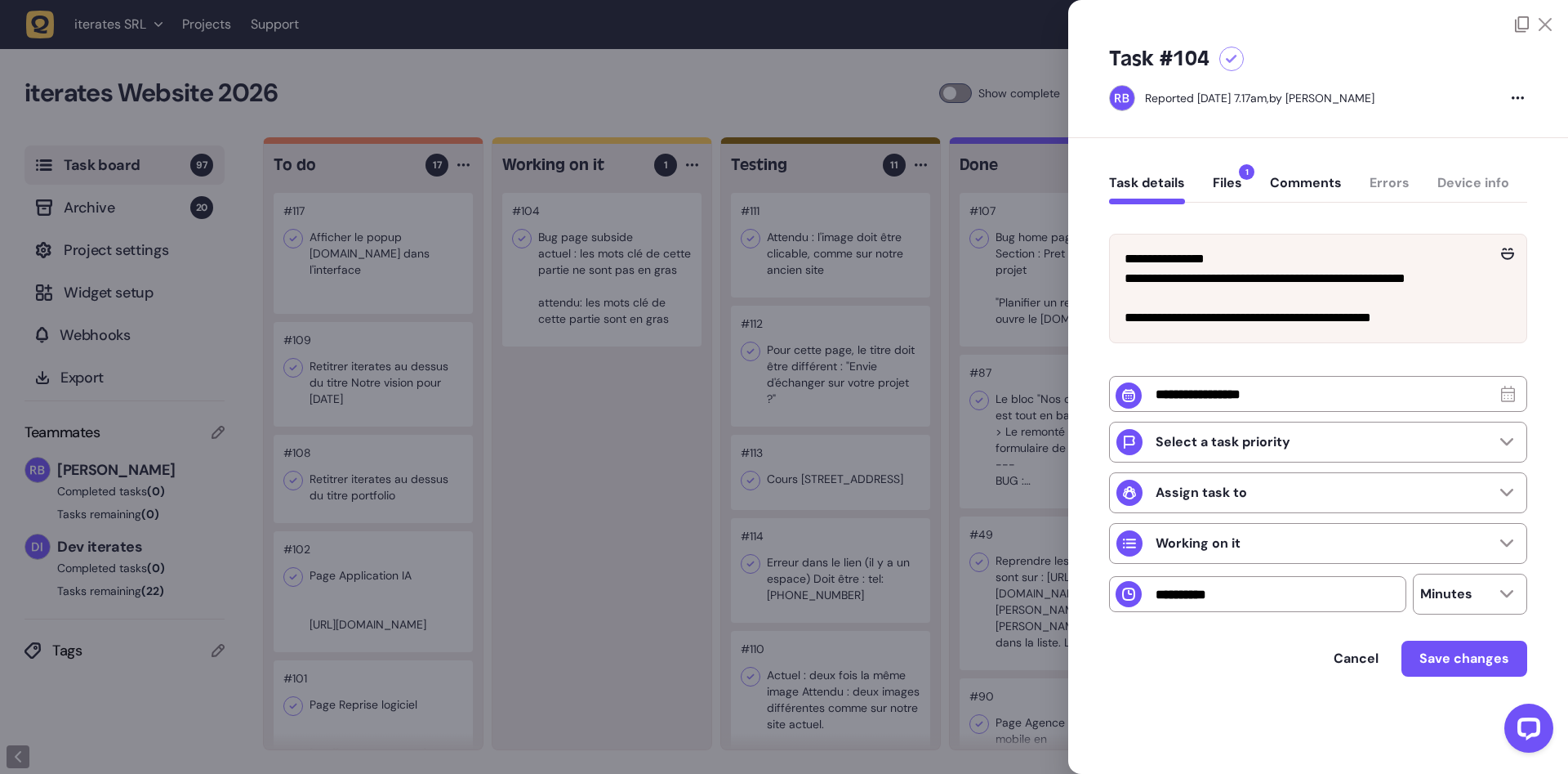
click at [590, 481] on div at bounding box center [784, 387] width 1568 height 774
